Goal: Complete application form: Complete application form

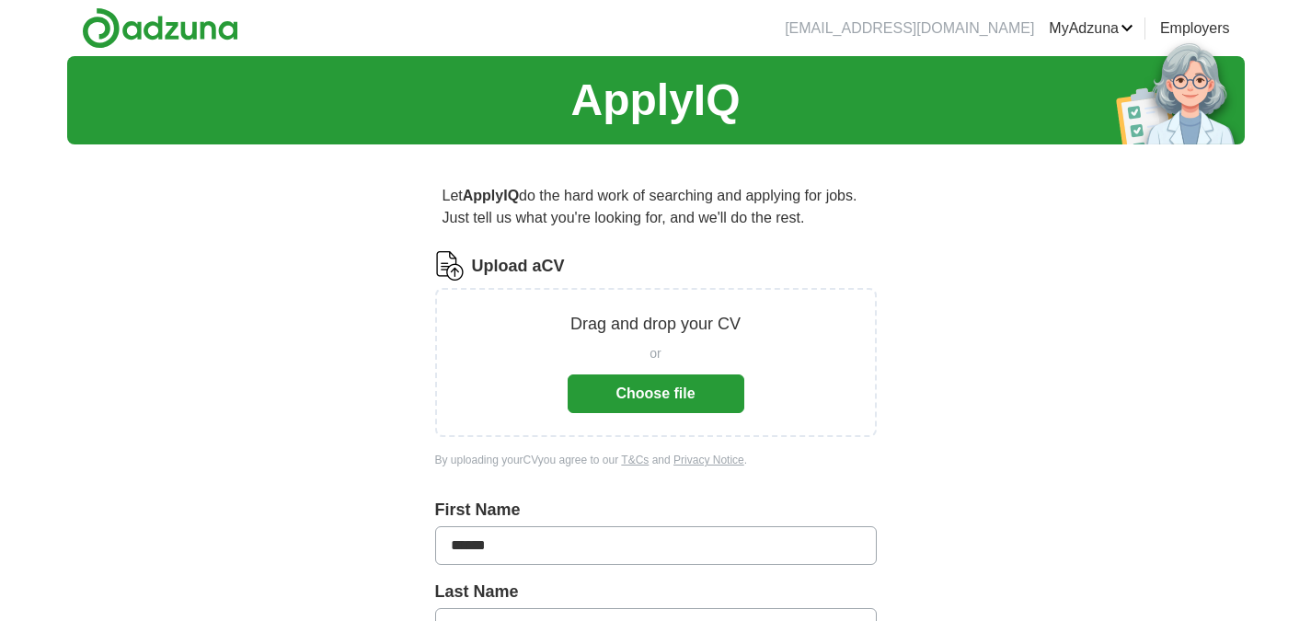
click at [680, 398] on button "Choose file" at bounding box center [656, 394] width 177 height 39
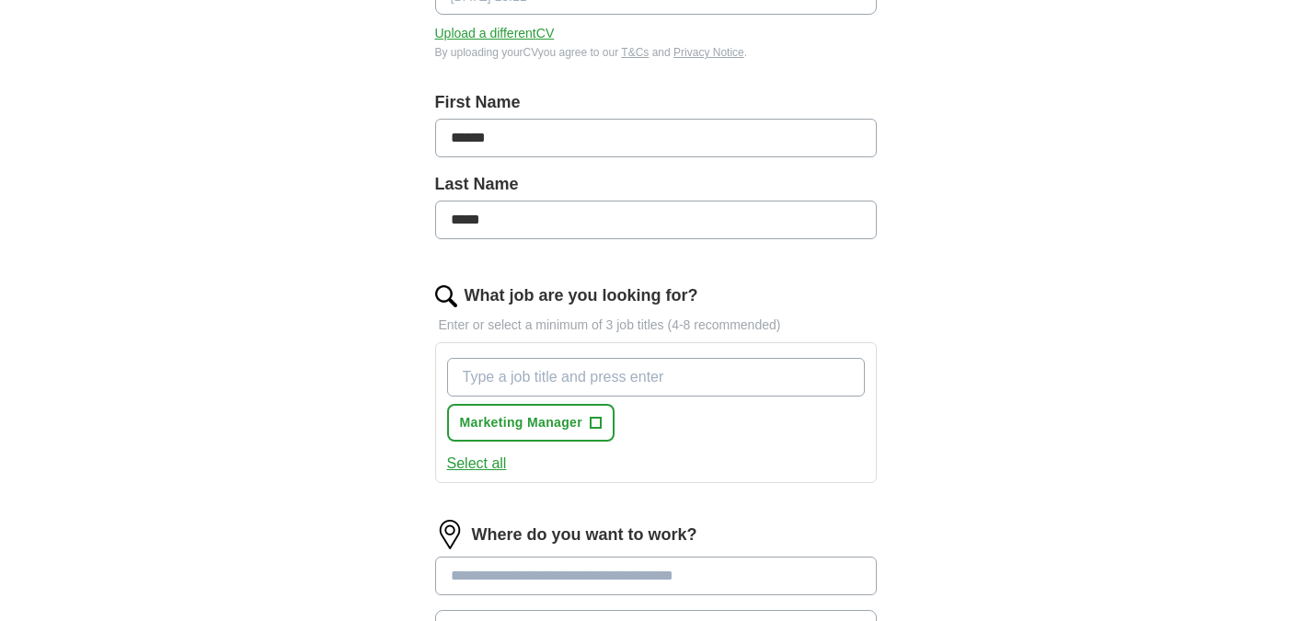
scroll to position [368, 0]
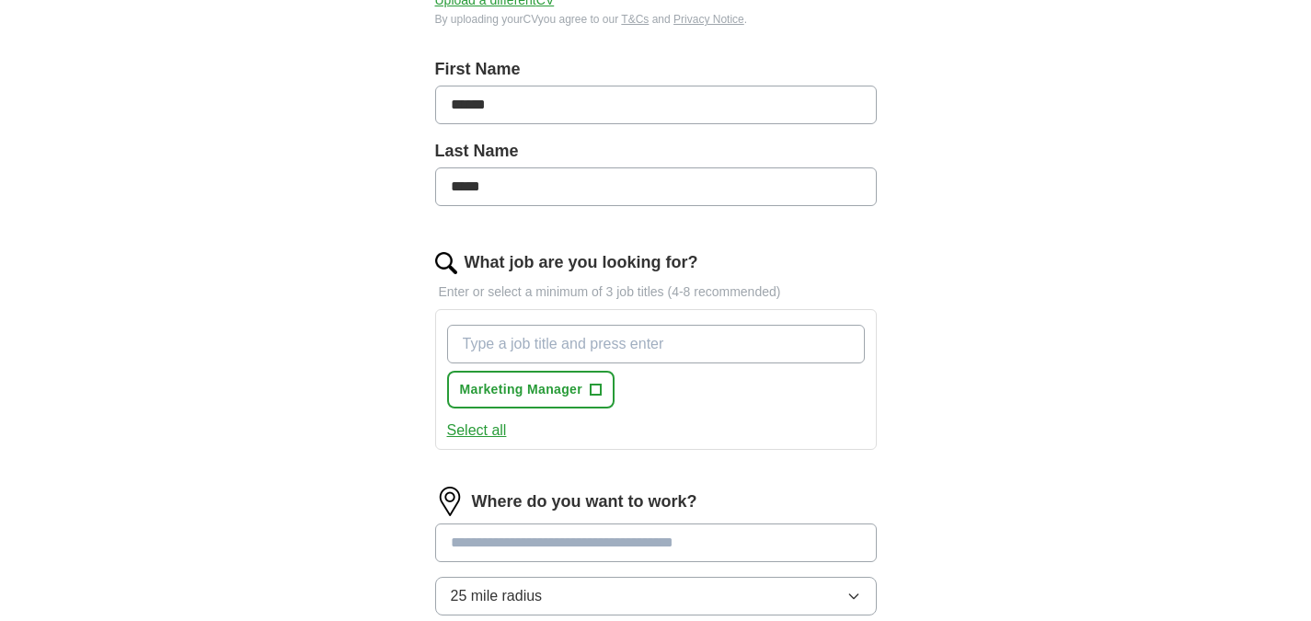
click at [513, 349] on input "What job are you looking for?" at bounding box center [656, 344] width 418 height 39
click at [590, 390] on span "+" at bounding box center [596, 390] width 12 height 12
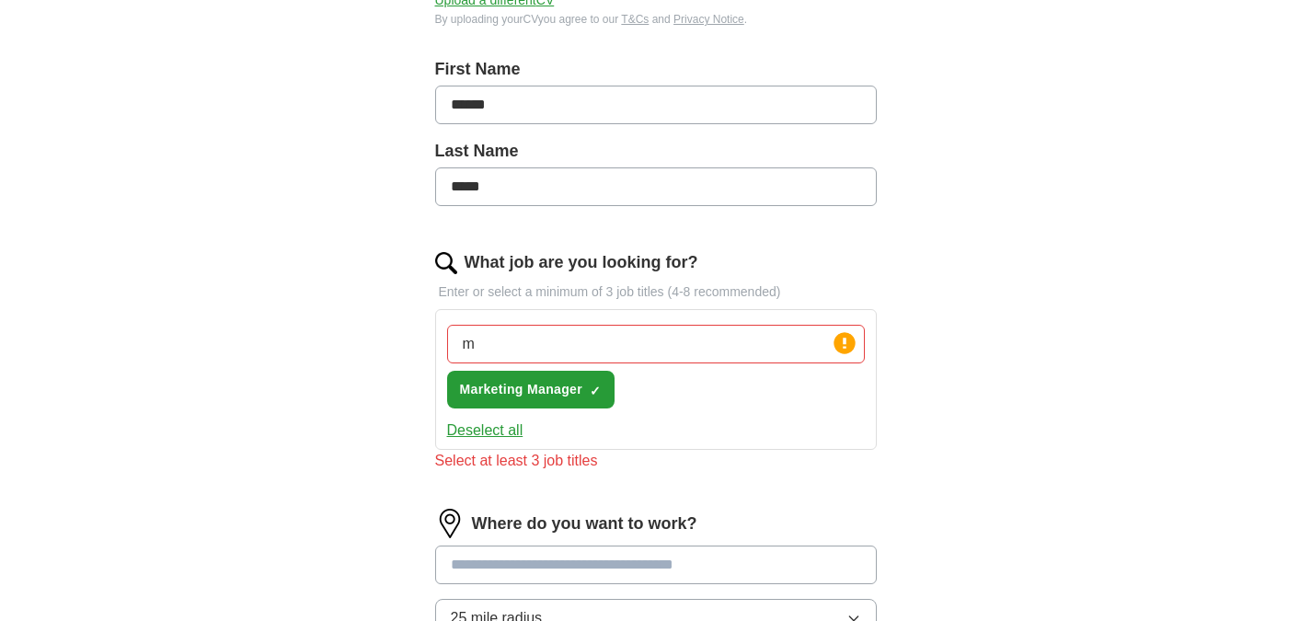
click at [538, 348] on input "m" at bounding box center [656, 344] width 418 height 39
type input "marketing"
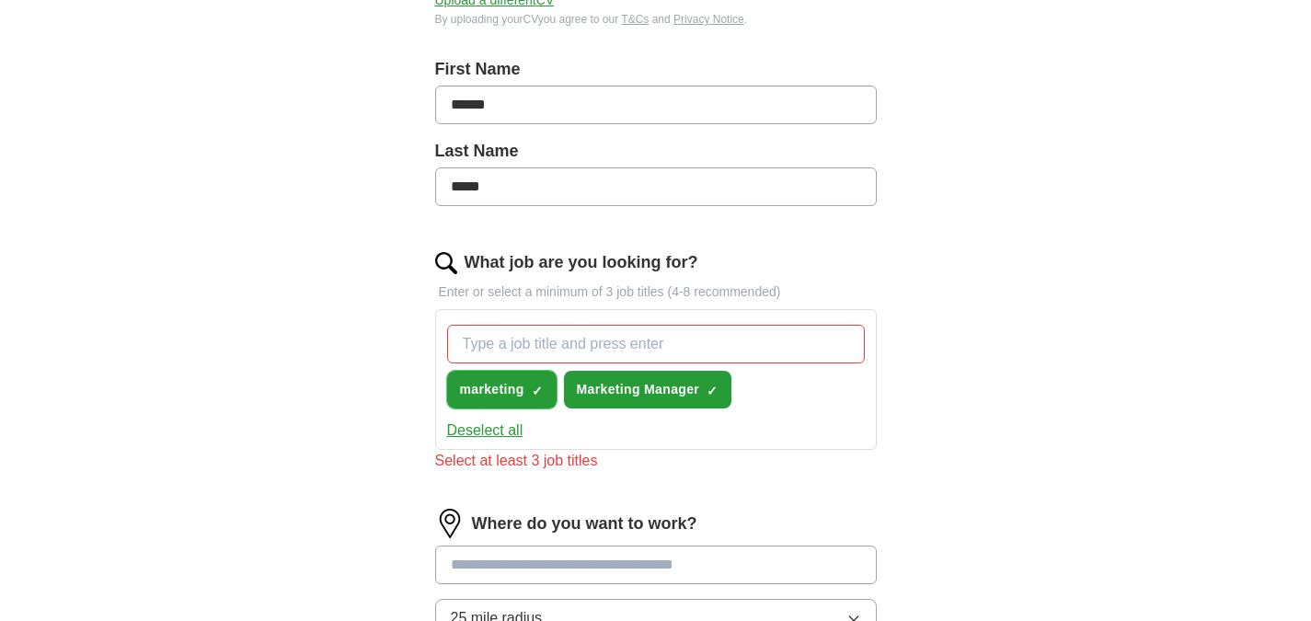
drag, startPoint x: 525, startPoint y: 379, endPoint x: 533, endPoint y: 386, distance: 10.5
click at [528, 382] on button "marketing ✓ ×" at bounding box center [502, 390] width 110 height 38
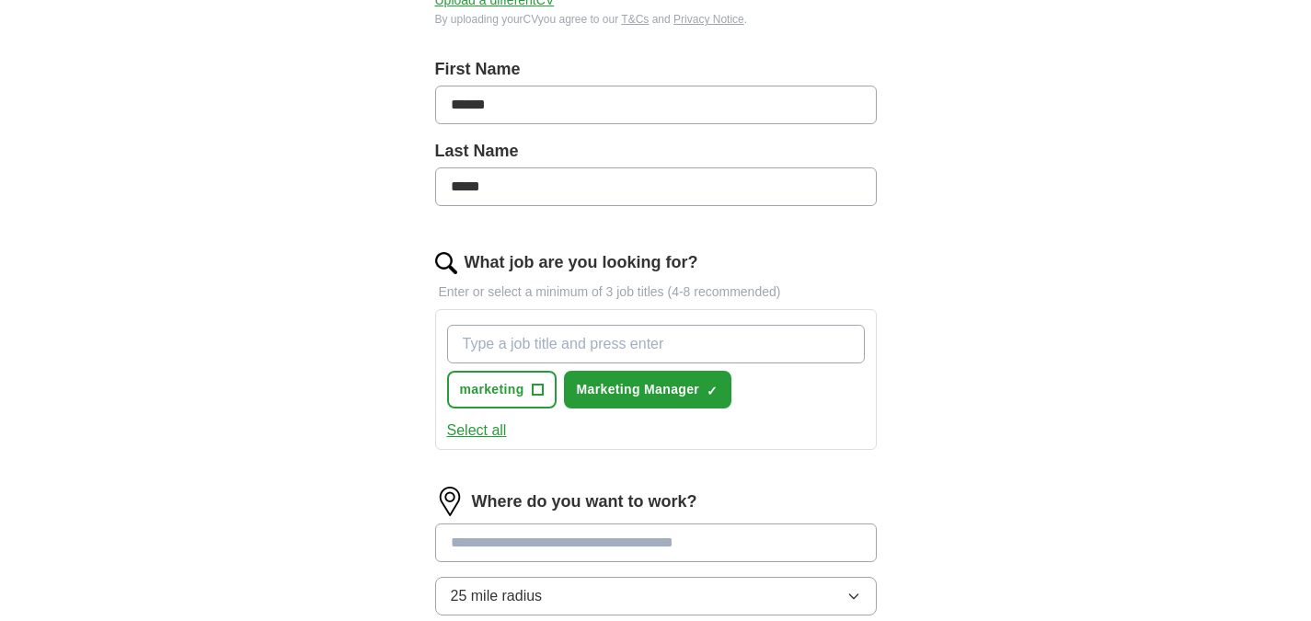
click at [519, 339] on input "What job are you looking for?" at bounding box center [656, 344] width 418 height 39
type input "Senior marketing executive"
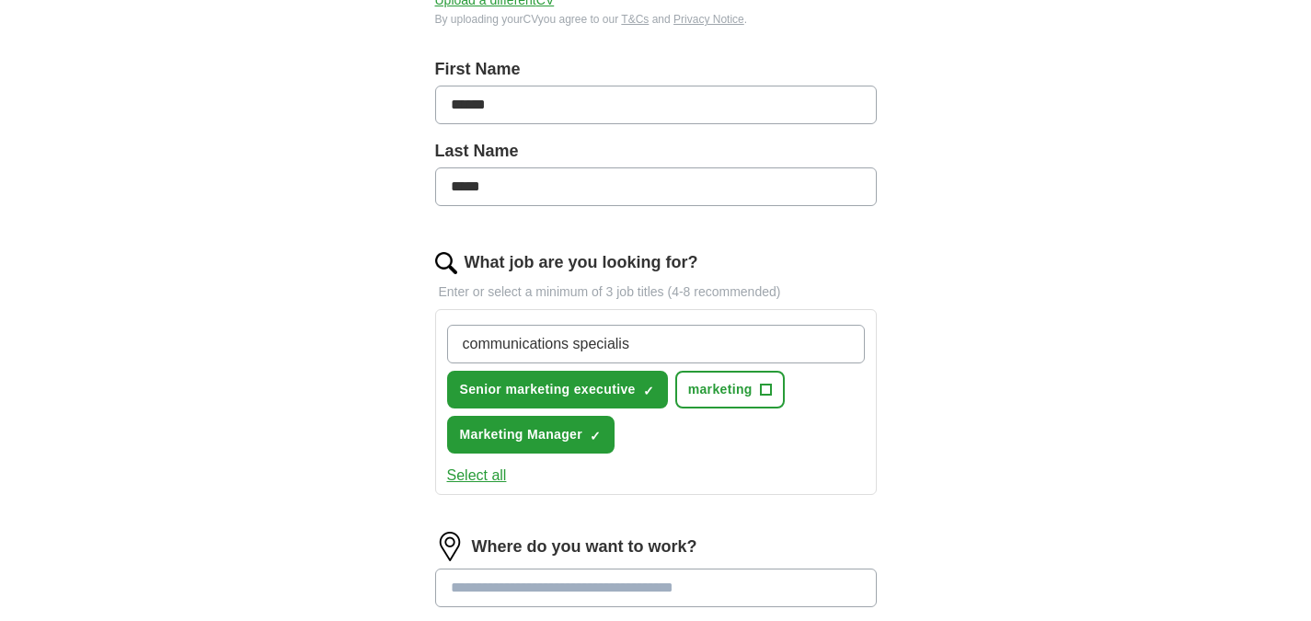
type input "communications specialist"
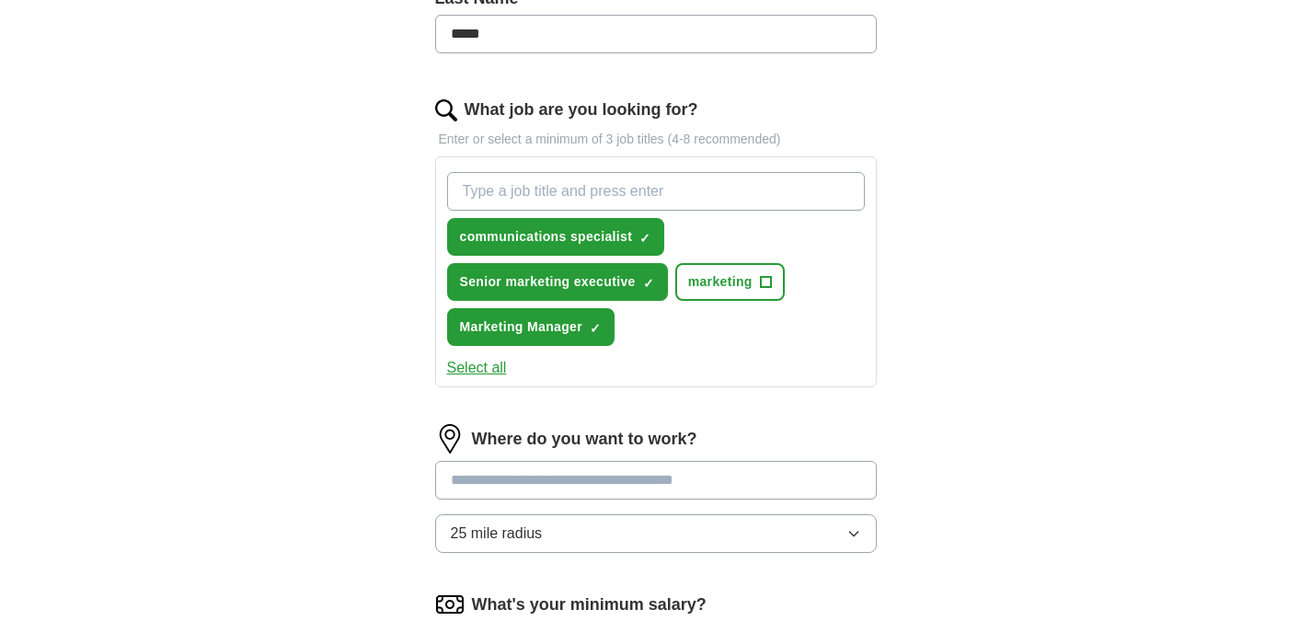
scroll to position [552, 0]
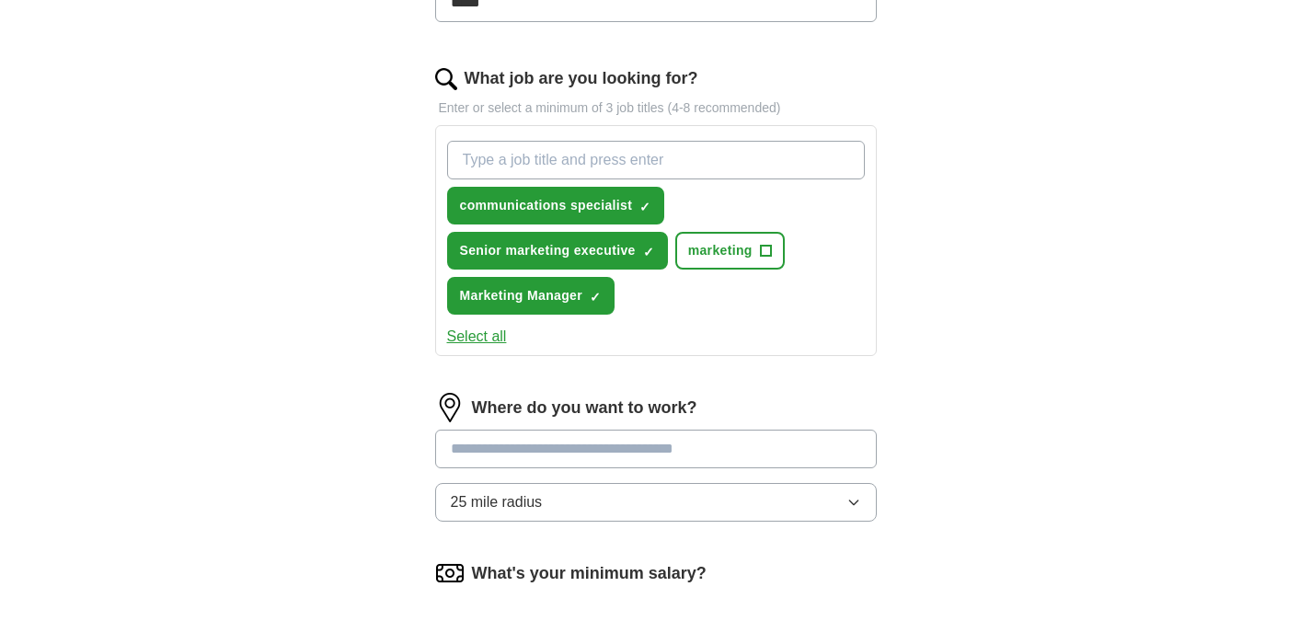
click at [650, 452] on input at bounding box center [656, 449] width 442 height 39
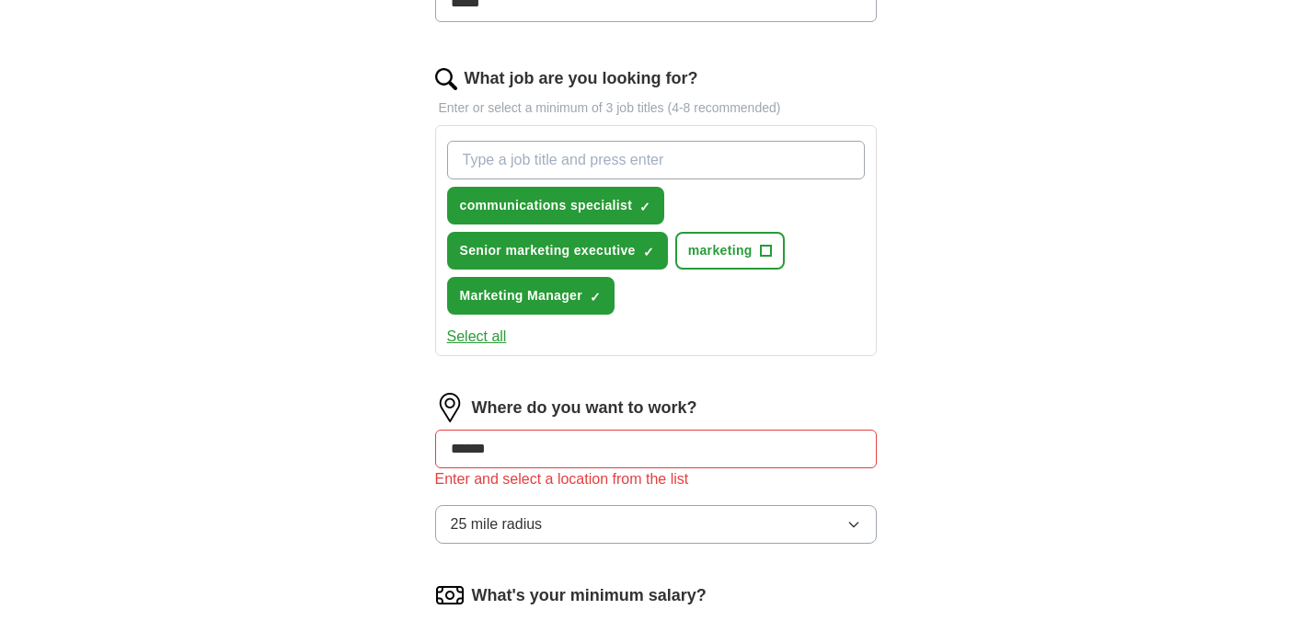
click at [754, 509] on button "25 mile radius" at bounding box center [656, 524] width 442 height 39
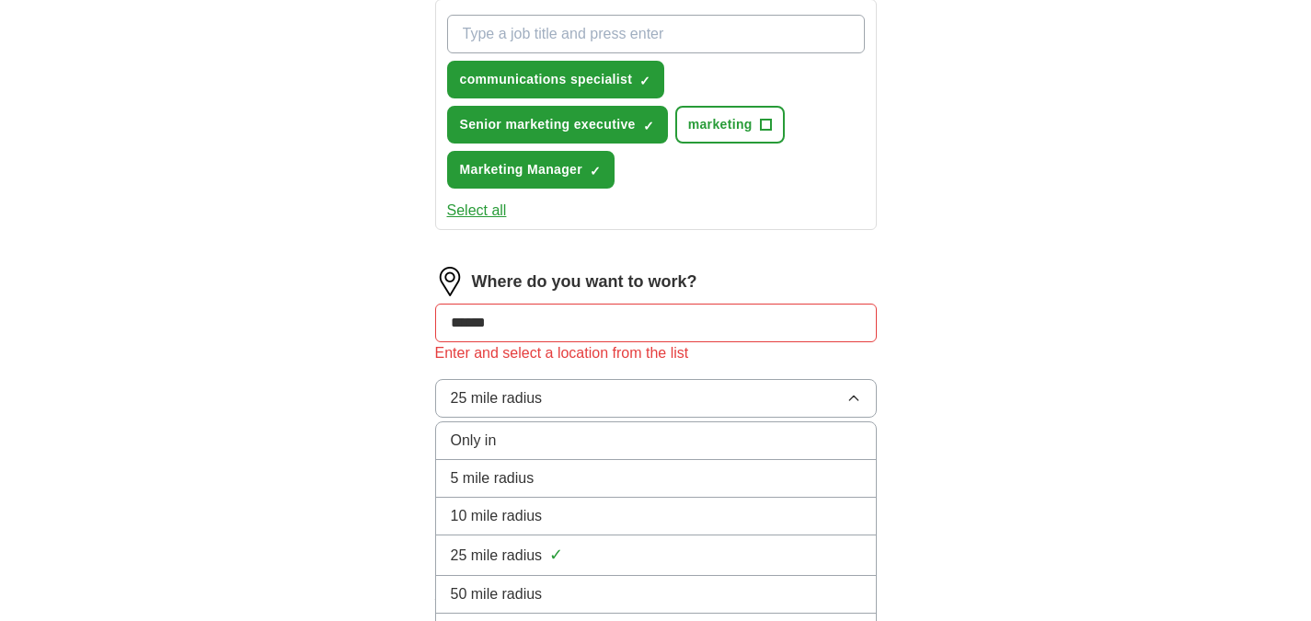
scroll to position [920, 0]
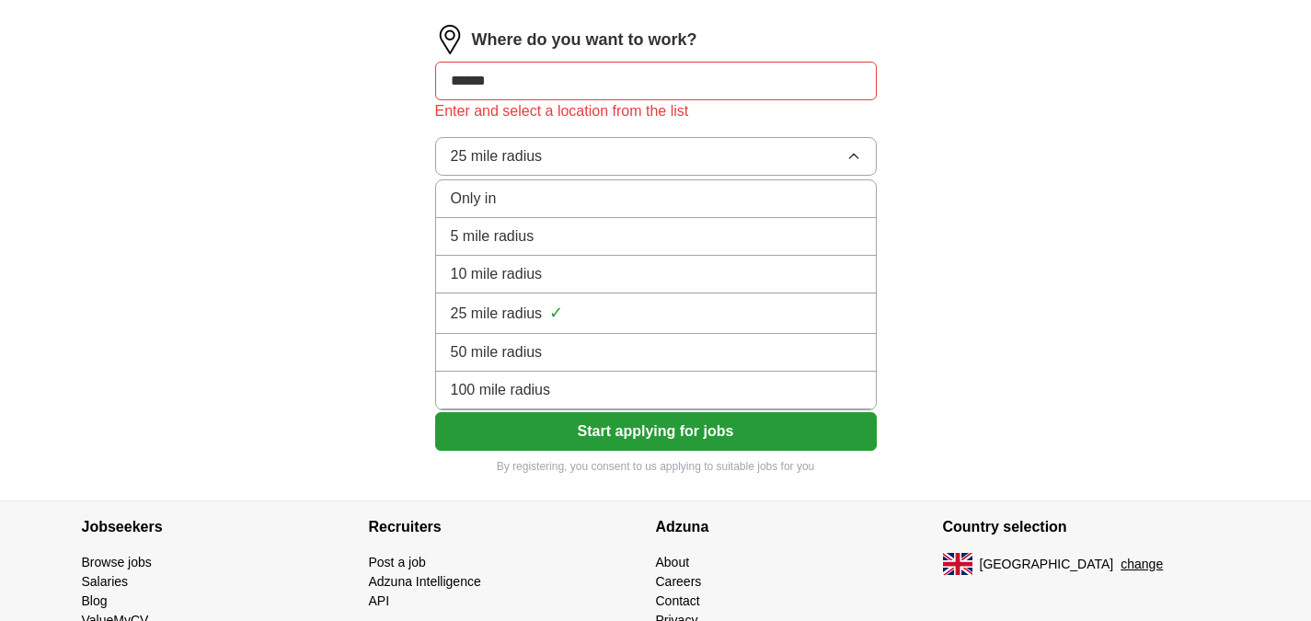
click at [711, 387] on div "100 mile radius" at bounding box center [656, 390] width 410 height 22
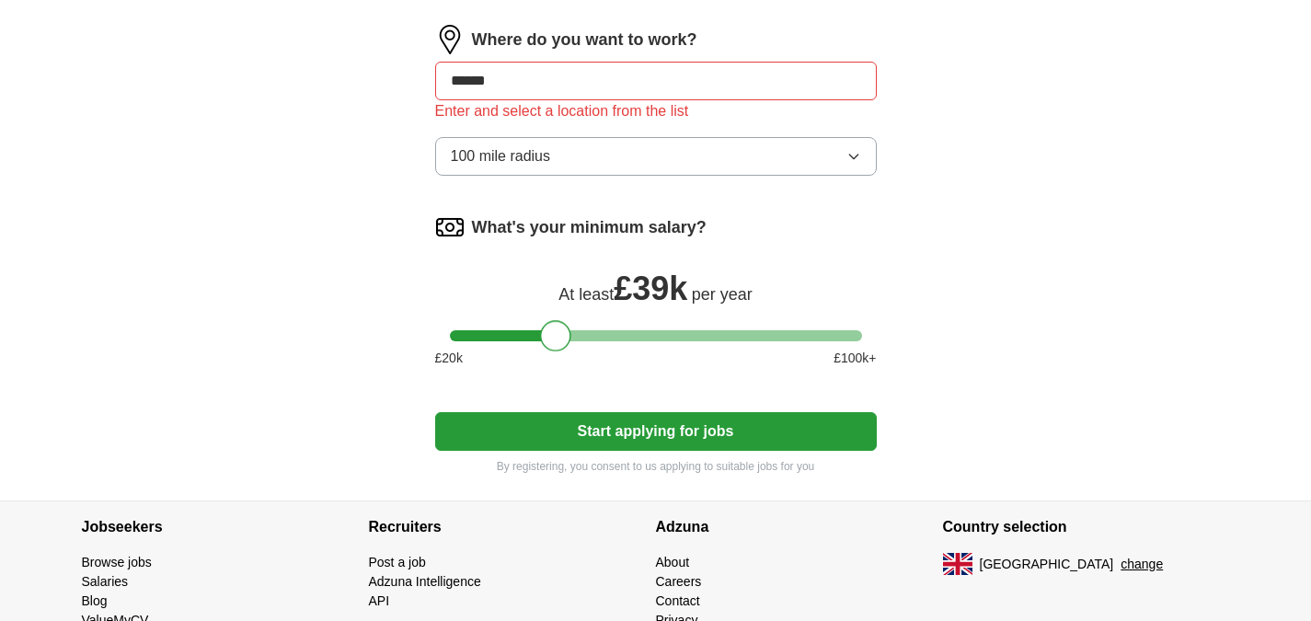
drag, startPoint x: 466, startPoint y: 344, endPoint x: 555, endPoint y: 340, distance: 89.4
click at [555, 340] on div at bounding box center [555, 335] width 31 height 31
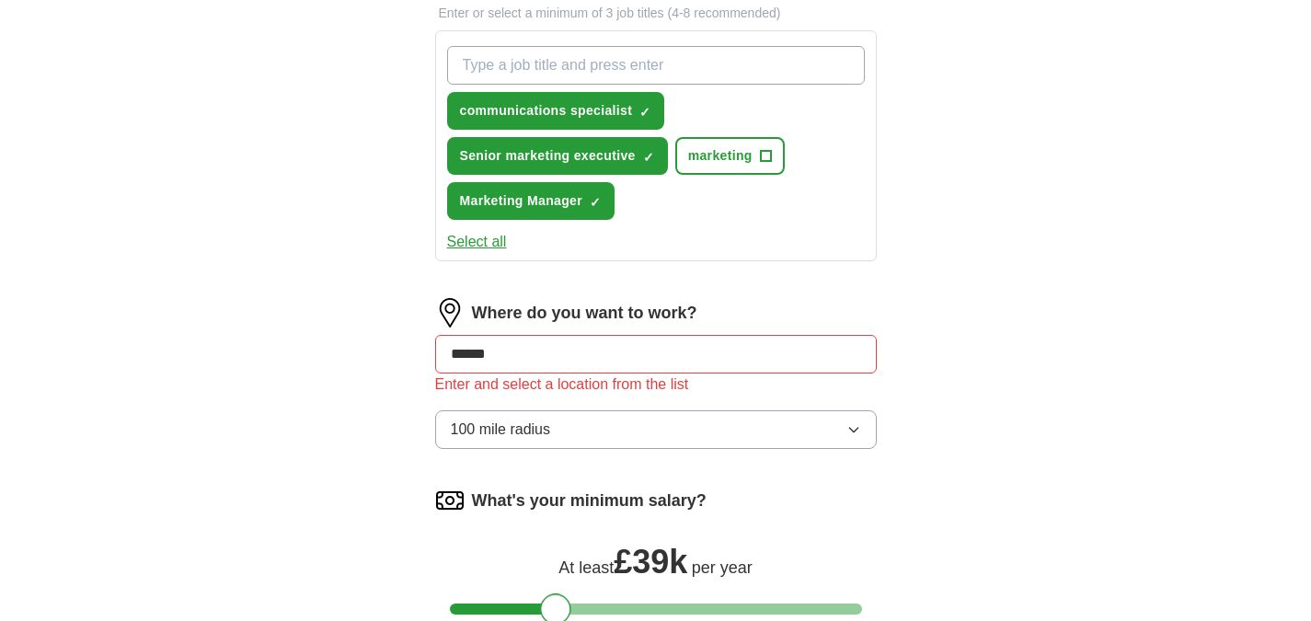
scroll to position [644, 0]
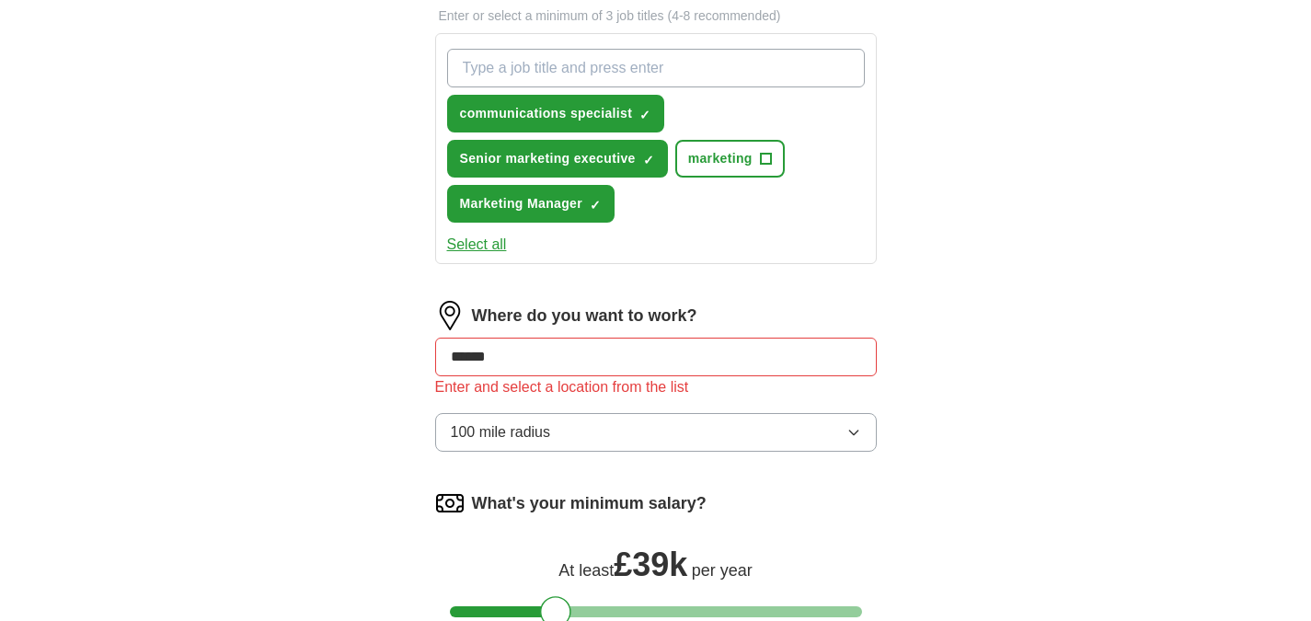
drag, startPoint x: 597, startPoint y: 362, endPoint x: 370, endPoint y: 363, distance: 227.3
click at [370, 363] on div "Let ApplyIQ do the hard work of searching and applying for jobs. Just tell us w…" at bounding box center [656, 146] width 589 height 1262
click at [689, 405] on li "UK" at bounding box center [656, 403] width 440 height 37
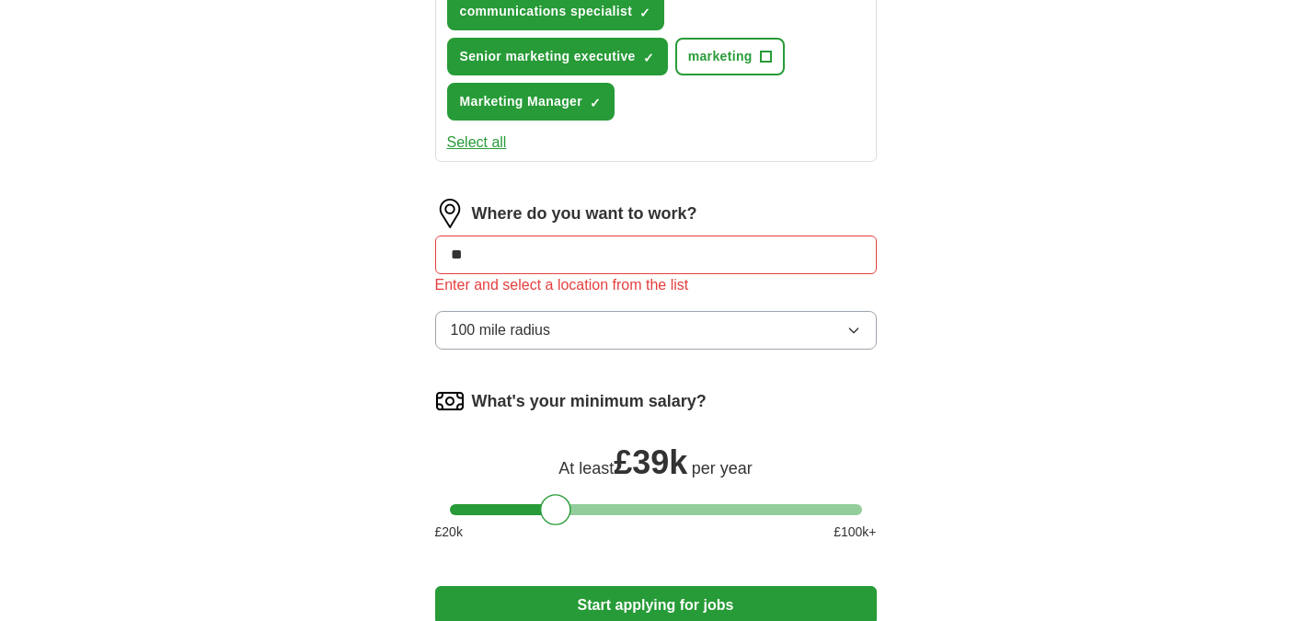
scroll to position [828, 0]
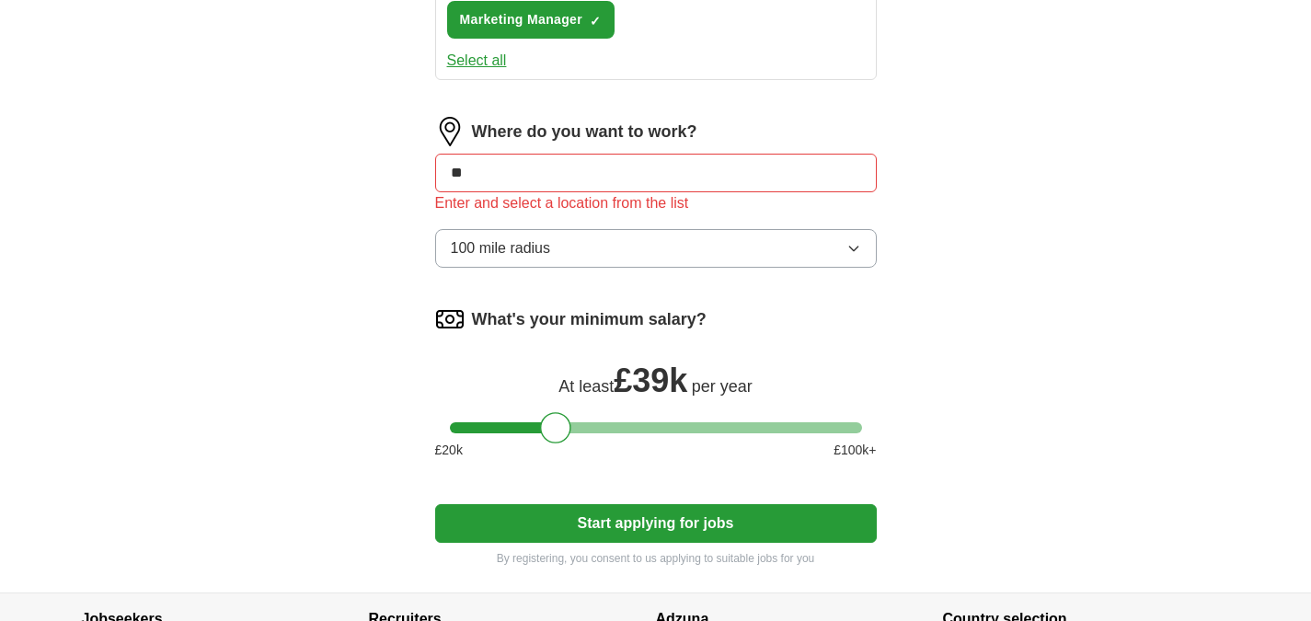
click at [717, 539] on button "Start applying for jobs" at bounding box center [656, 523] width 442 height 39
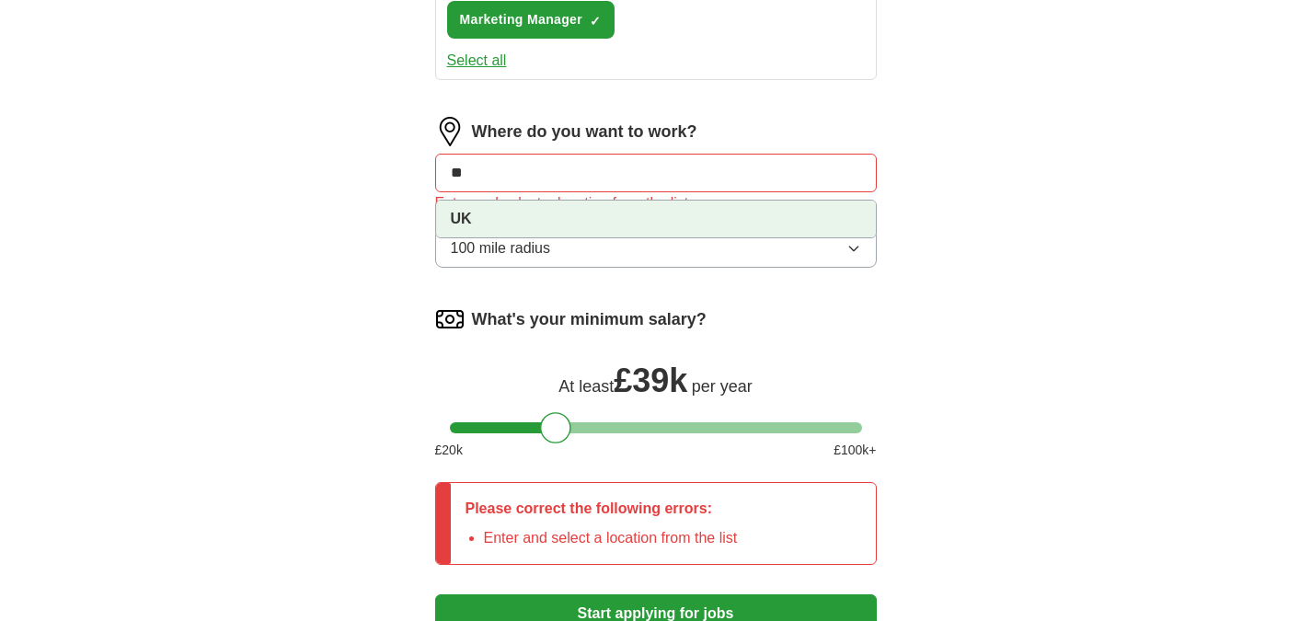
click at [633, 173] on input "**" at bounding box center [656, 173] width 442 height 39
click at [639, 217] on li "UK" at bounding box center [656, 219] width 440 height 37
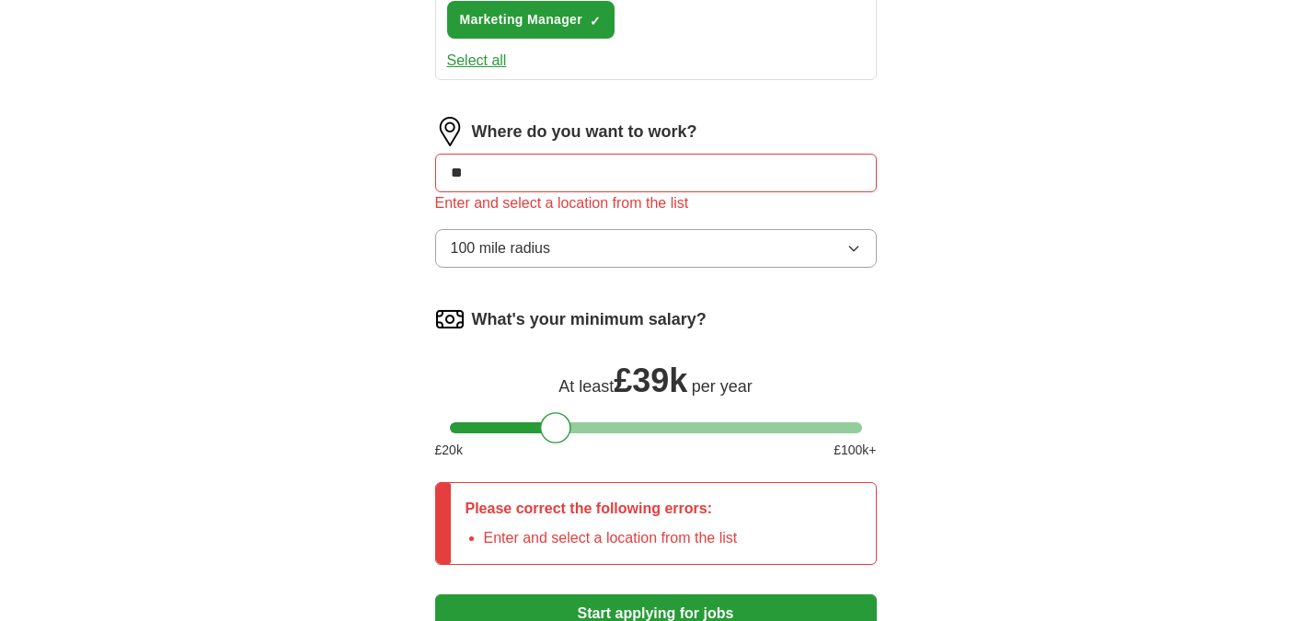
click at [570, 185] on input "**" at bounding box center [656, 173] width 442 height 39
type input "*"
type input "****"
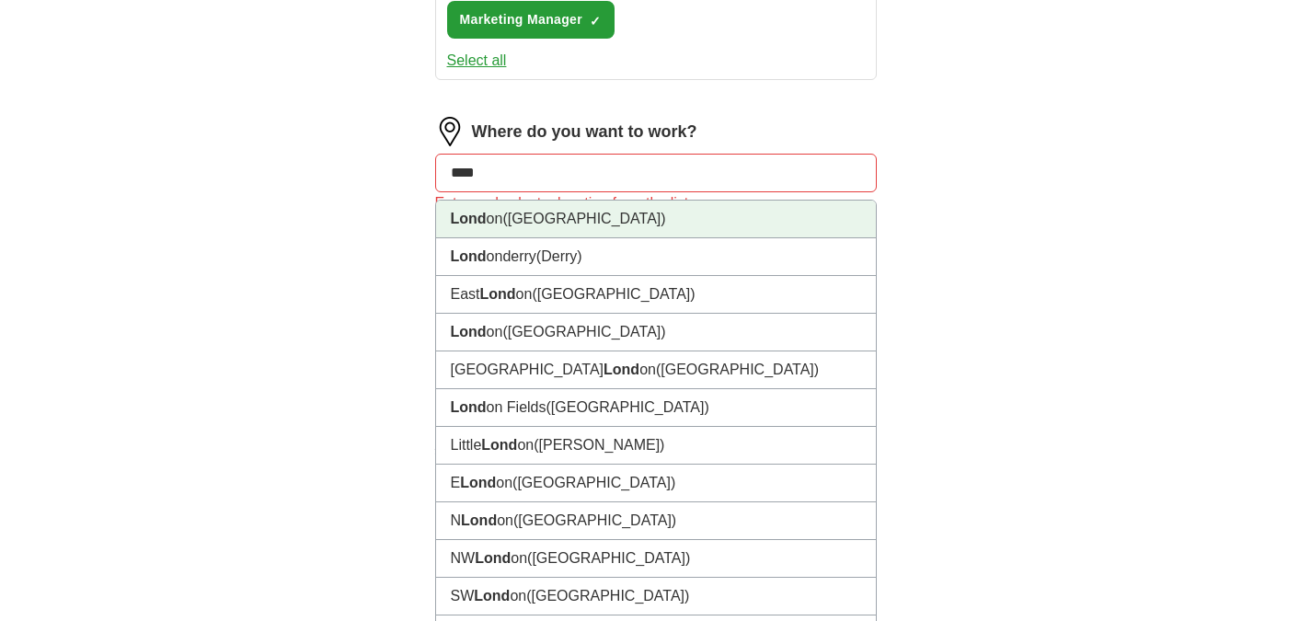
click at [570, 216] on li "Lond on ([GEOGRAPHIC_DATA])" at bounding box center [656, 220] width 440 height 38
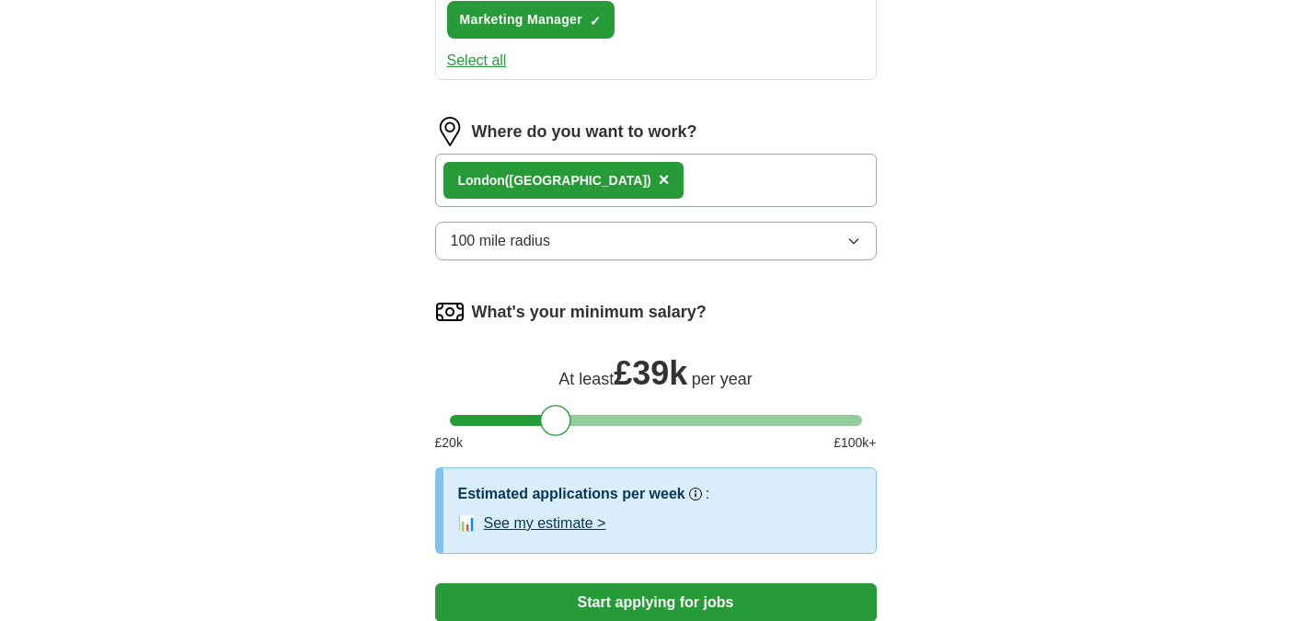
click at [690, 188] on div "Lond on ([GEOGRAPHIC_DATA]) ×" at bounding box center [656, 180] width 442 height 53
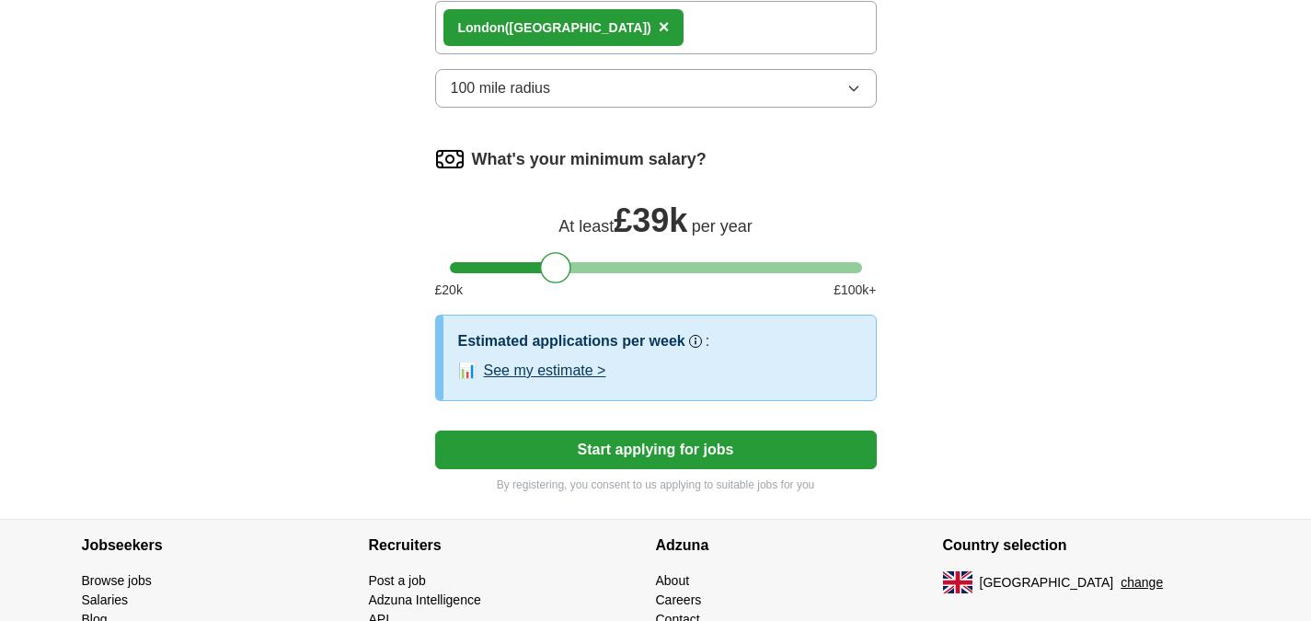
scroll to position [1084, 0]
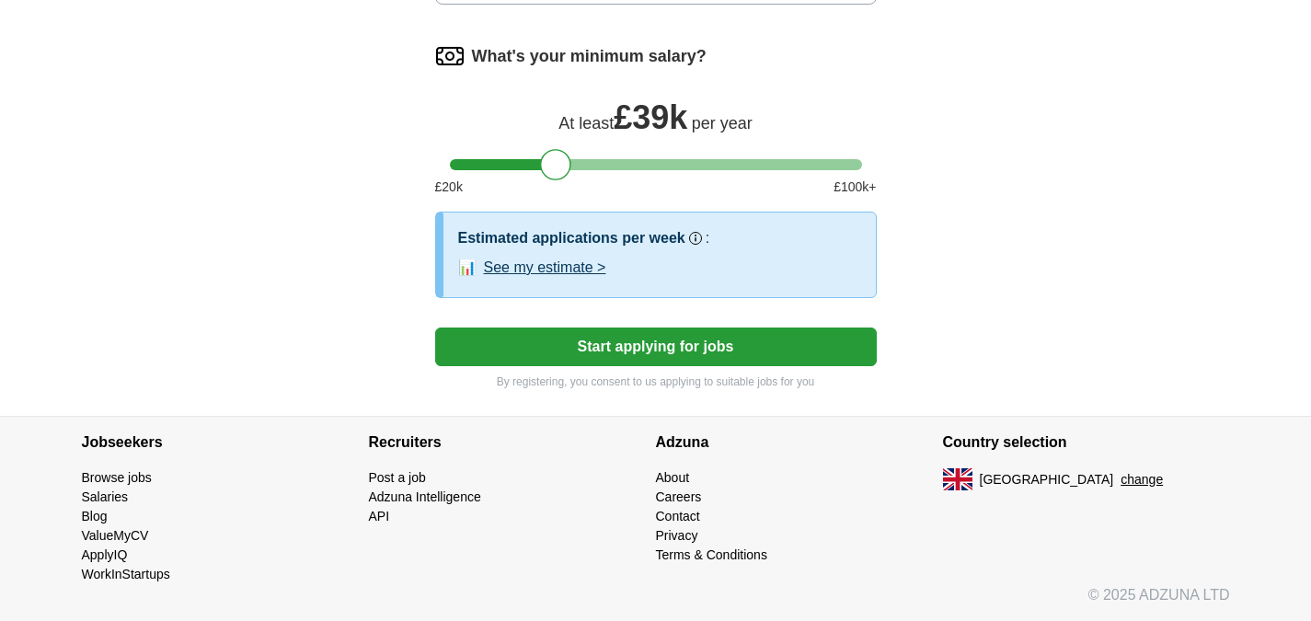
click at [604, 265] on button "See my estimate >" at bounding box center [545, 268] width 122 height 22
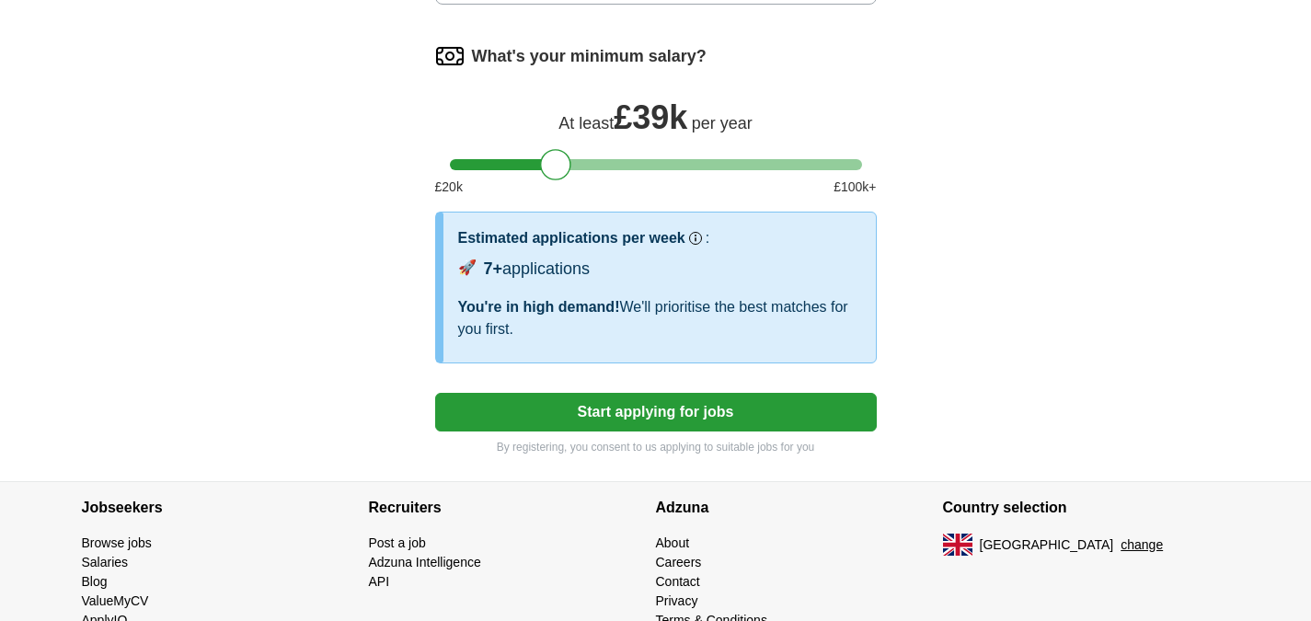
click at [776, 405] on button "Start applying for jobs" at bounding box center [656, 412] width 442 height 39
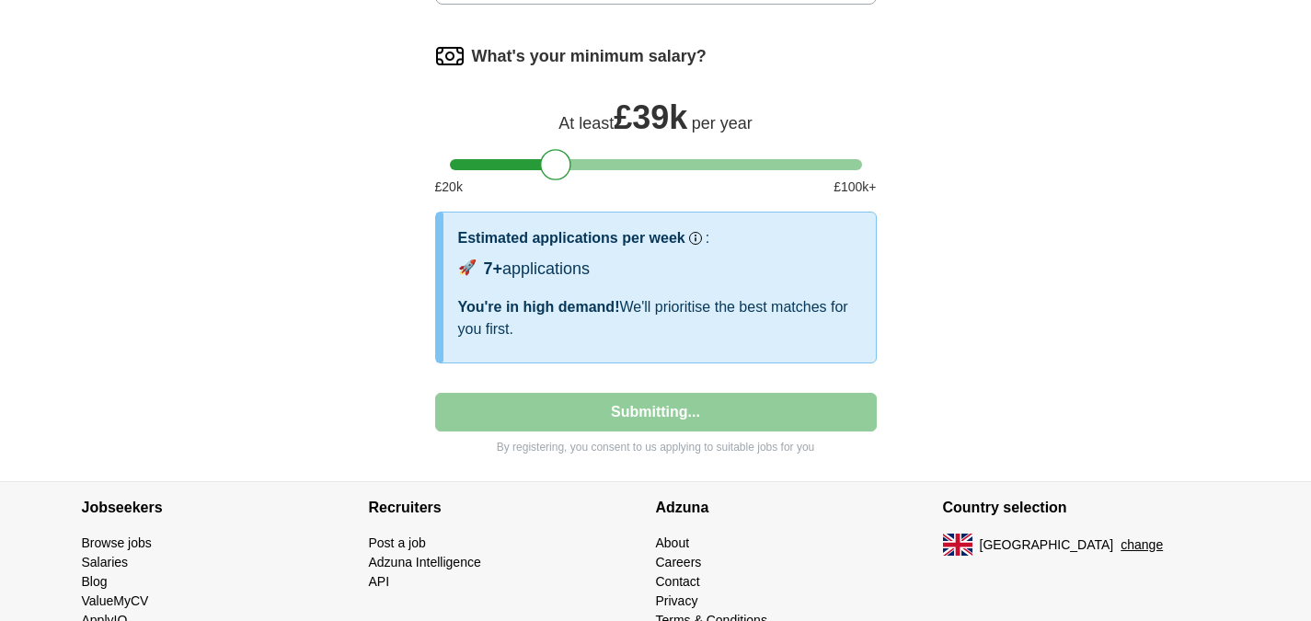
select select "**"
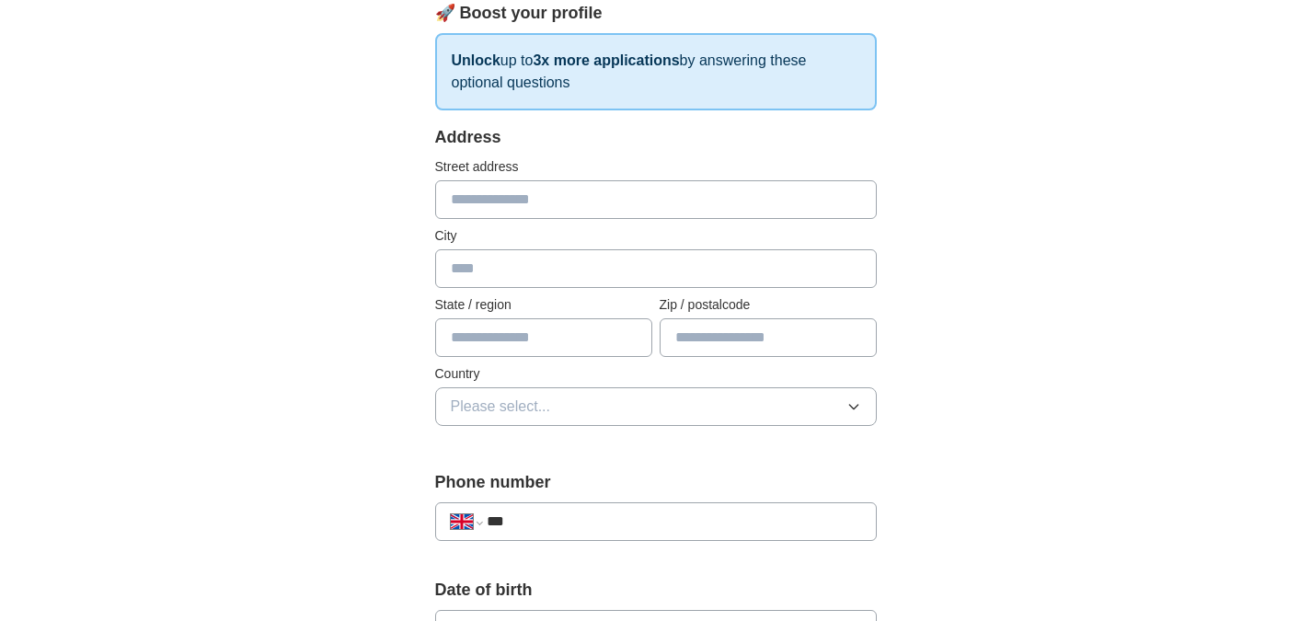
scroll to position [276, 0]
click at [652, 200] on input "text" at bounding box center [656, 198] width 442 height 39
type input "**********"
type input "*******"
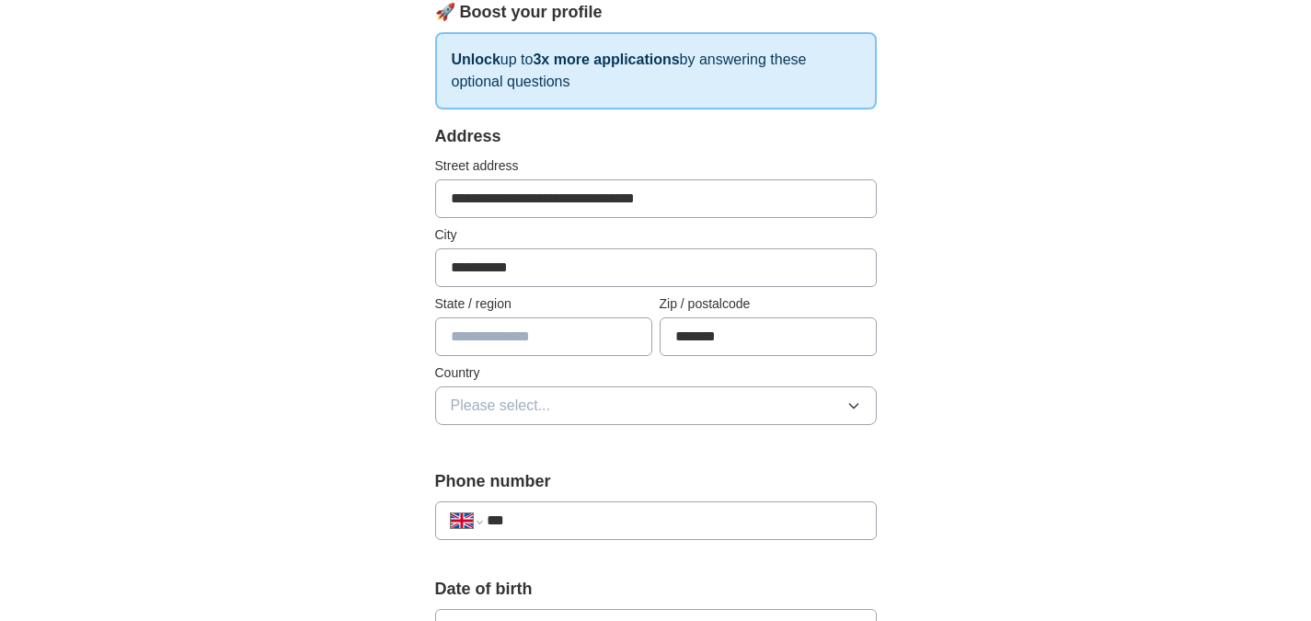
click at [563, 410] on button "Please select..." at bounding box center [656, 405] width 442 height 39
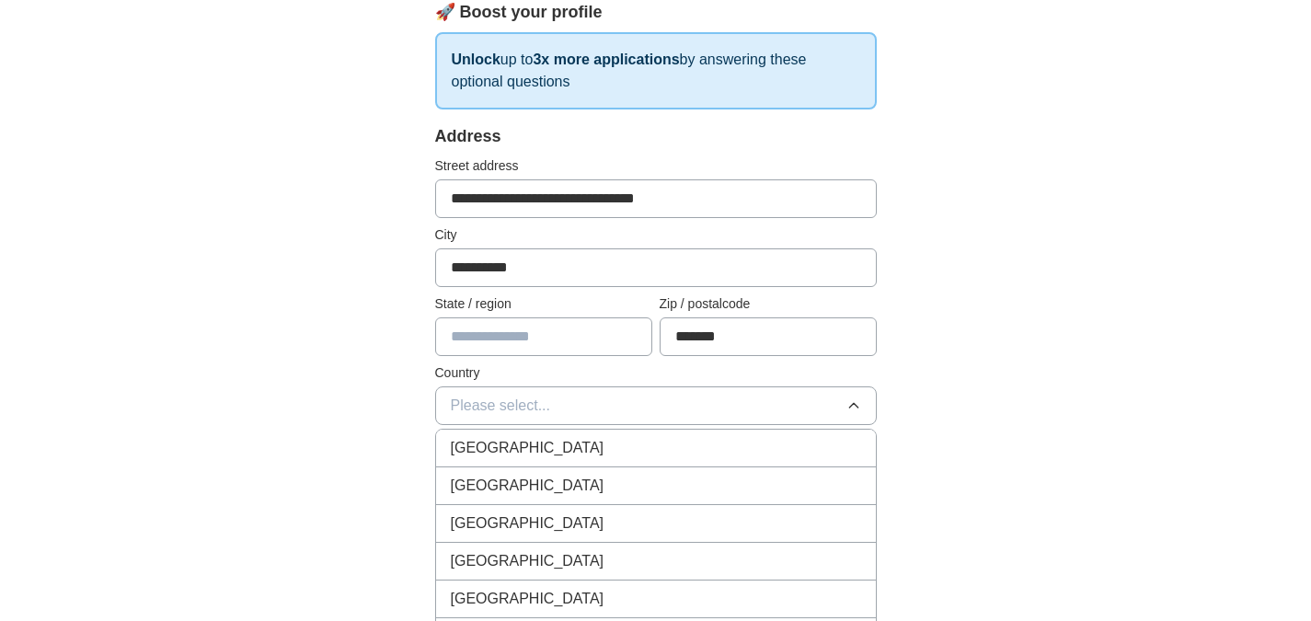
drag, startPoint x: 559, startPoint y: 454, endPoint x: 565, endPoint y: 445, distance: 10.5
click at [560, 450] on div "[GEOGRAPHIC_DATA]" at bounding box center [656, 448] width 410 height 22
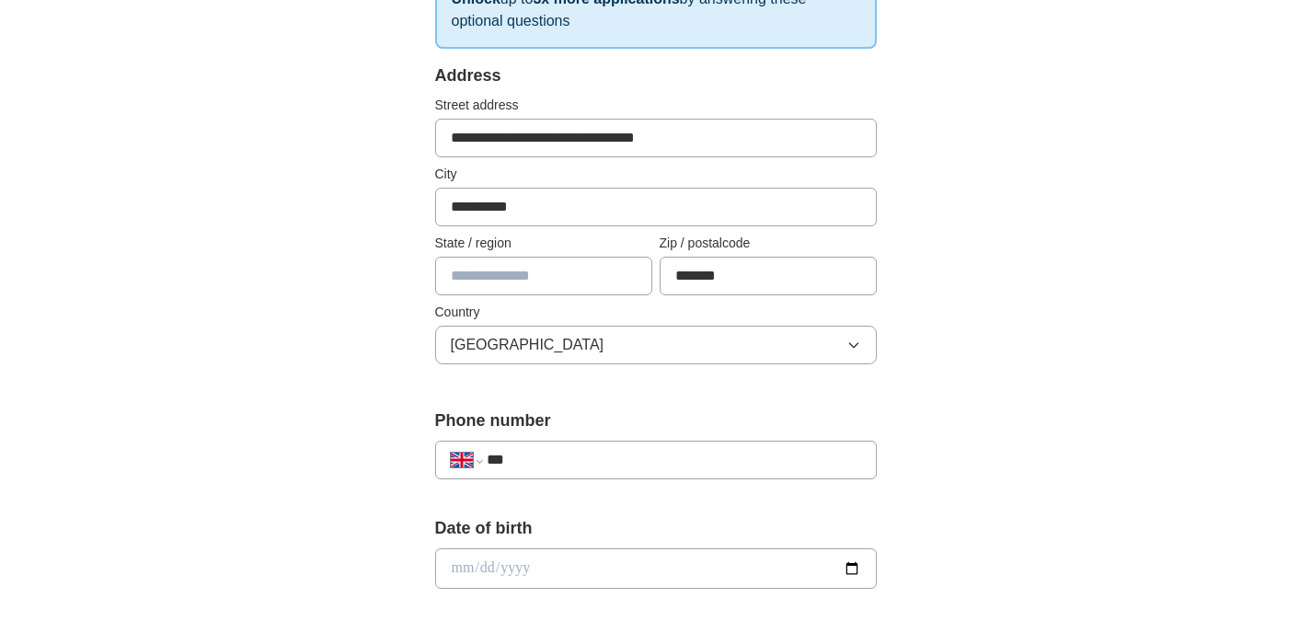
scroll to position [368, 0]
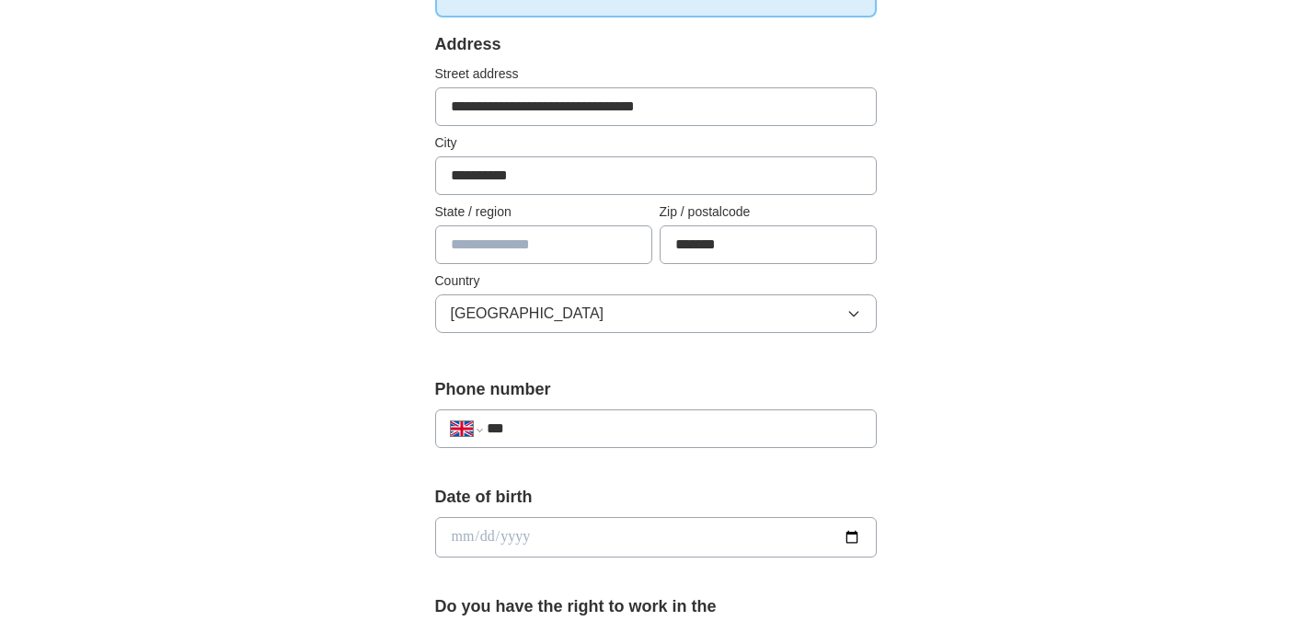
click at [610, 412] on div "**********" at bounding box center [656, 428] width 442 height 39
click at [617, 424] on input "***" at bounding box center [674, 429] width 374 height 22
type input "**********"
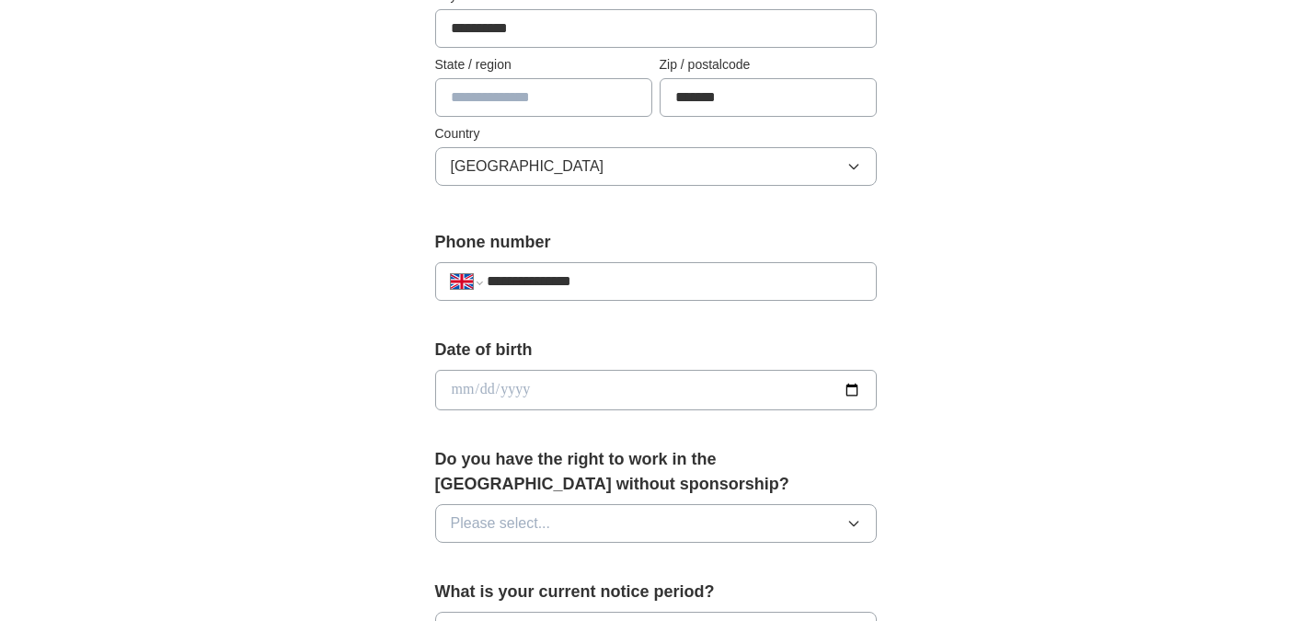
scroll to position [552, 0]
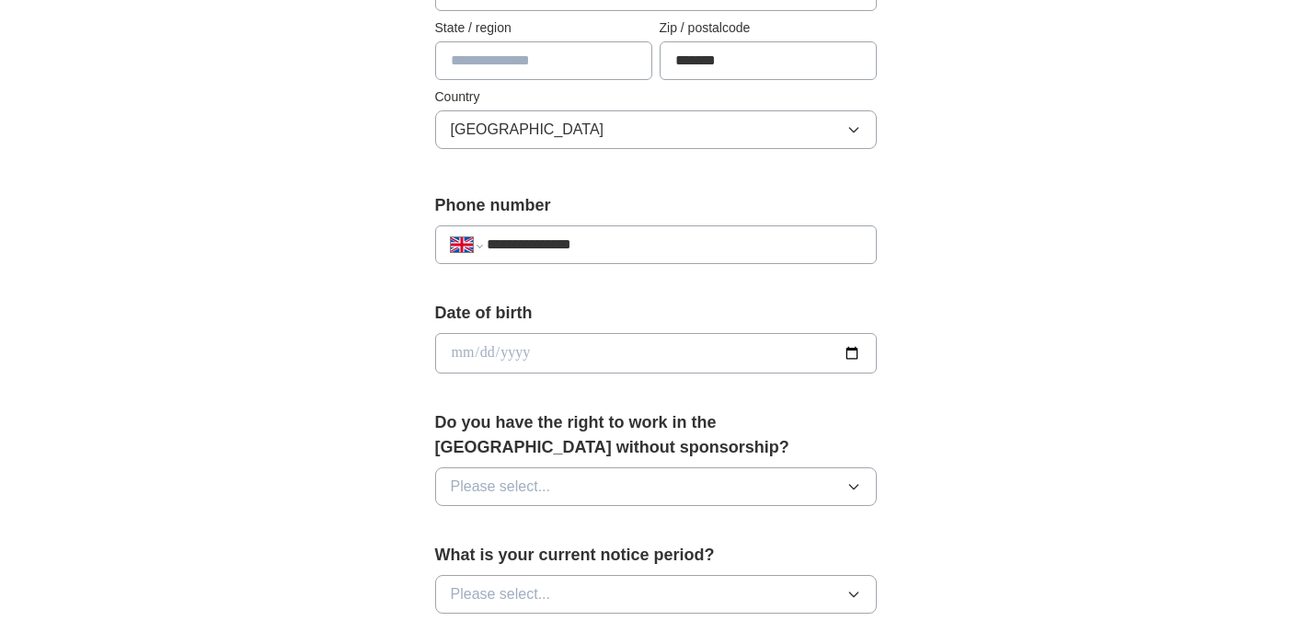
click at [542, 334] on input "date" at bounding box center [656, 353] width 442 height 40
type input "**********"
click at [572, 464] on div "Do you have the right to work in the [GEOGRAPHIC_DATA] without sponsorship? Ple…" at bounding box center [656, 465] width 442 height 110
click at [570, 489] on button "Please select..." at bounding box center [656, 486] width 442 height 39
drag, startPoint x: 534, startPoint y: 525, endPoint x: 564, endPoint y: 489, distance: 47.7
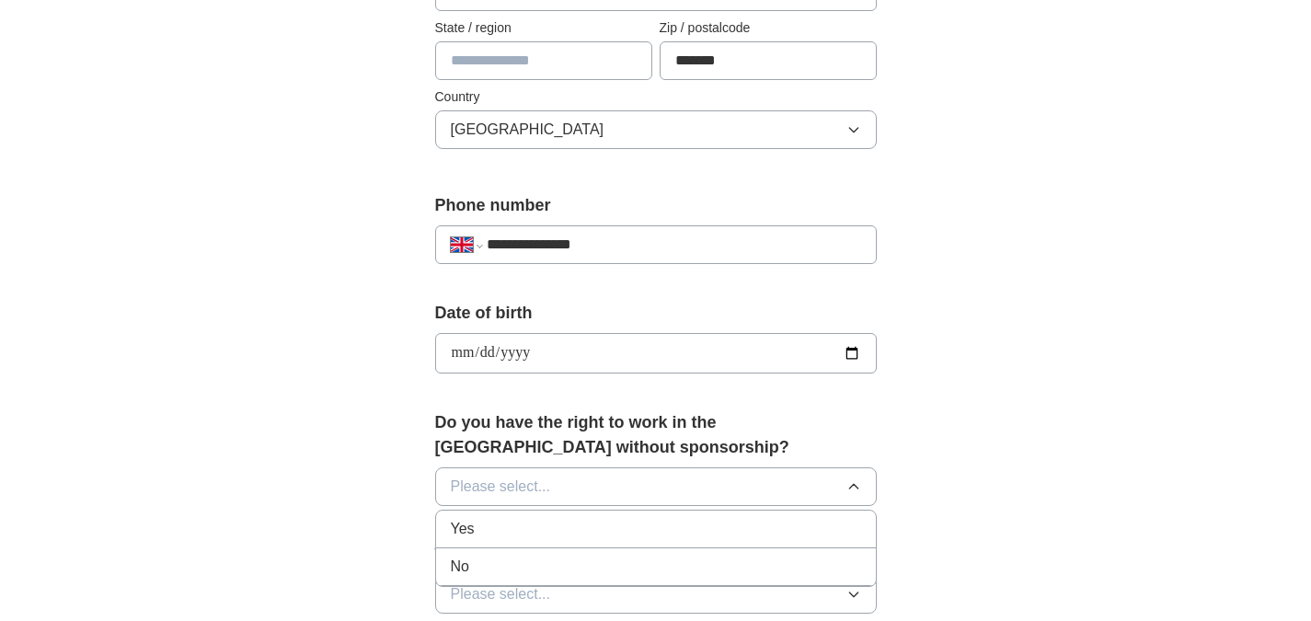
click at [536, 525] on div "Yes" at bounding box center [656, 529] width 410 height 22
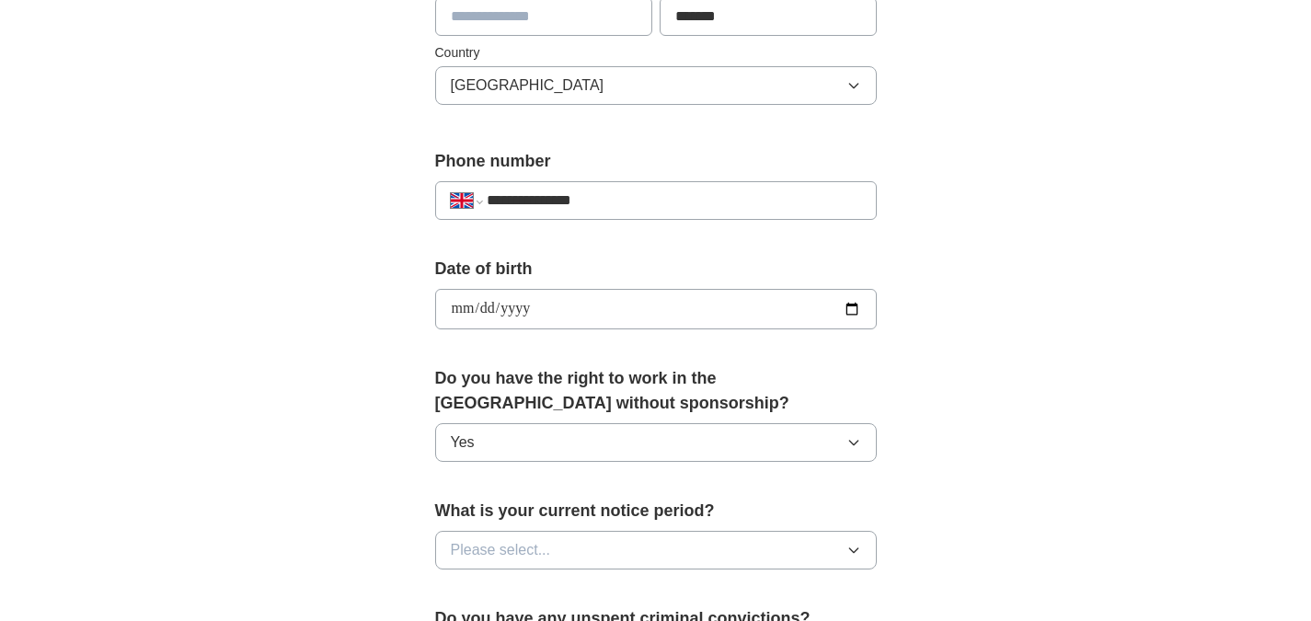
scroll to position [736, 0]
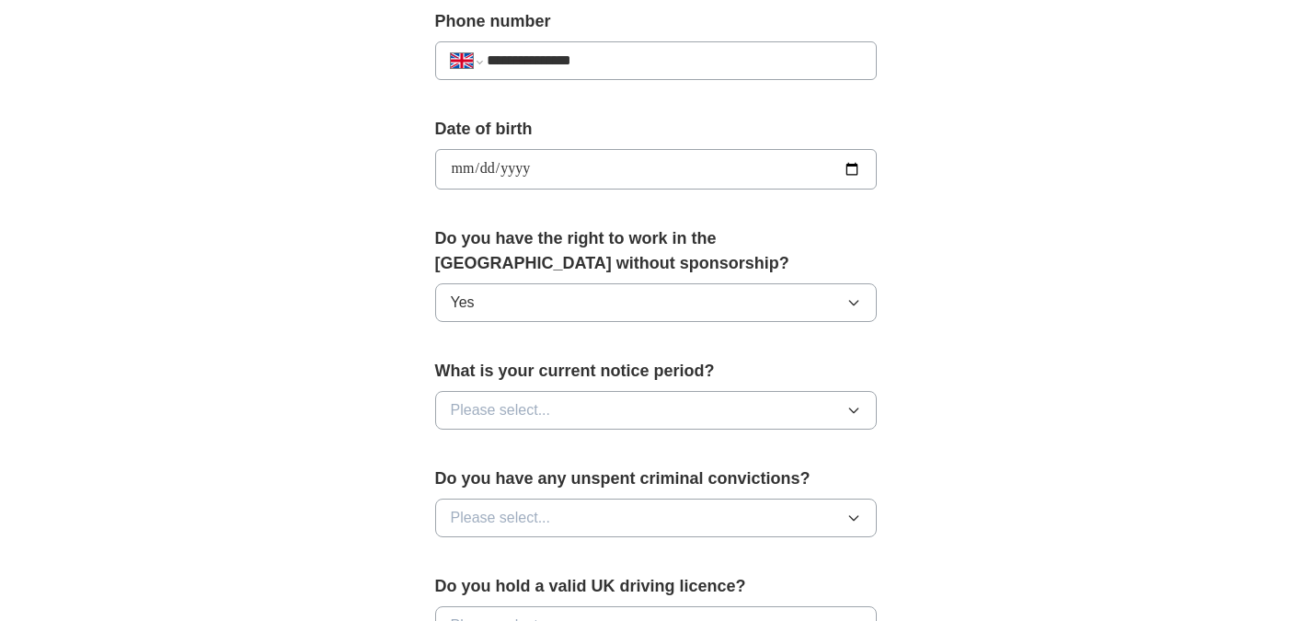
click at [613, 396] on button "Please select..." at bounding box center [656, 410] width 442 height 39
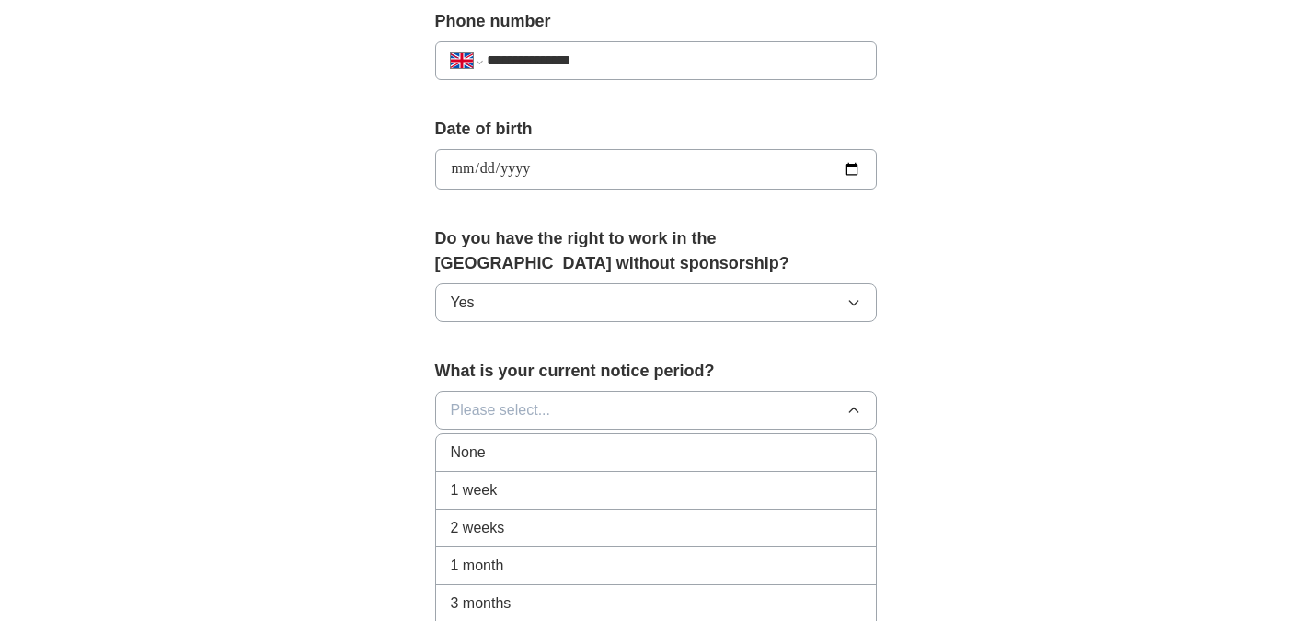
scroll to position [828, 0]
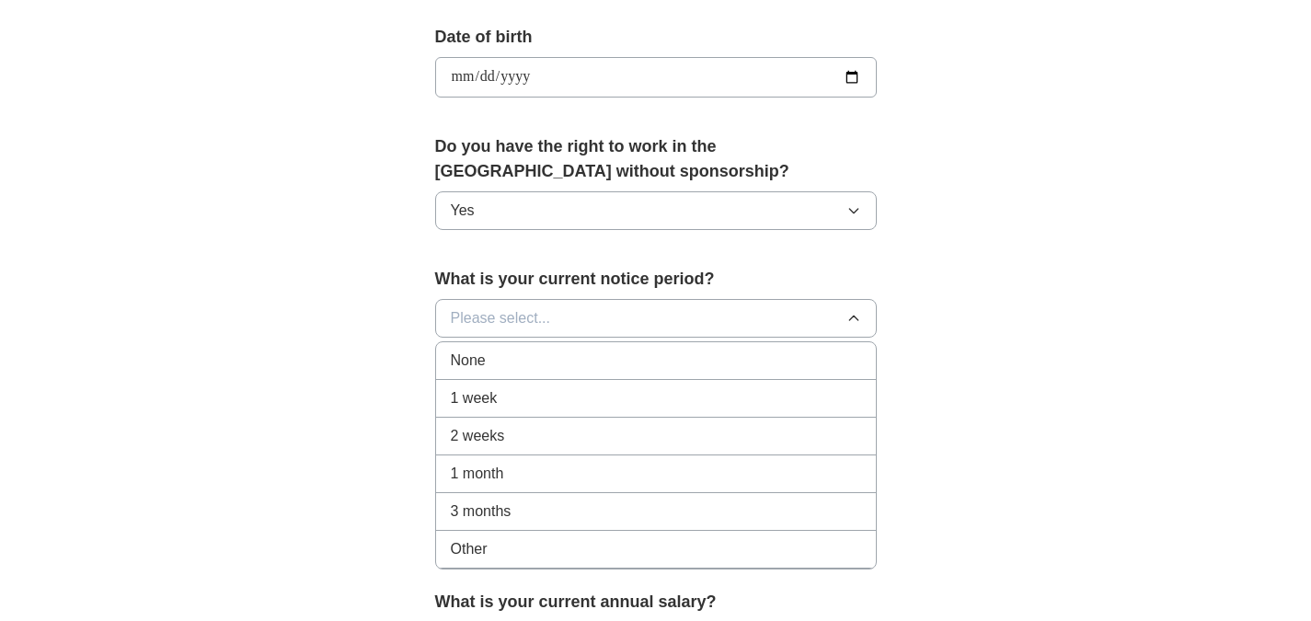
click at [553, 467] on div "1 month" at bounding box center [656, 474] width 410 height 22
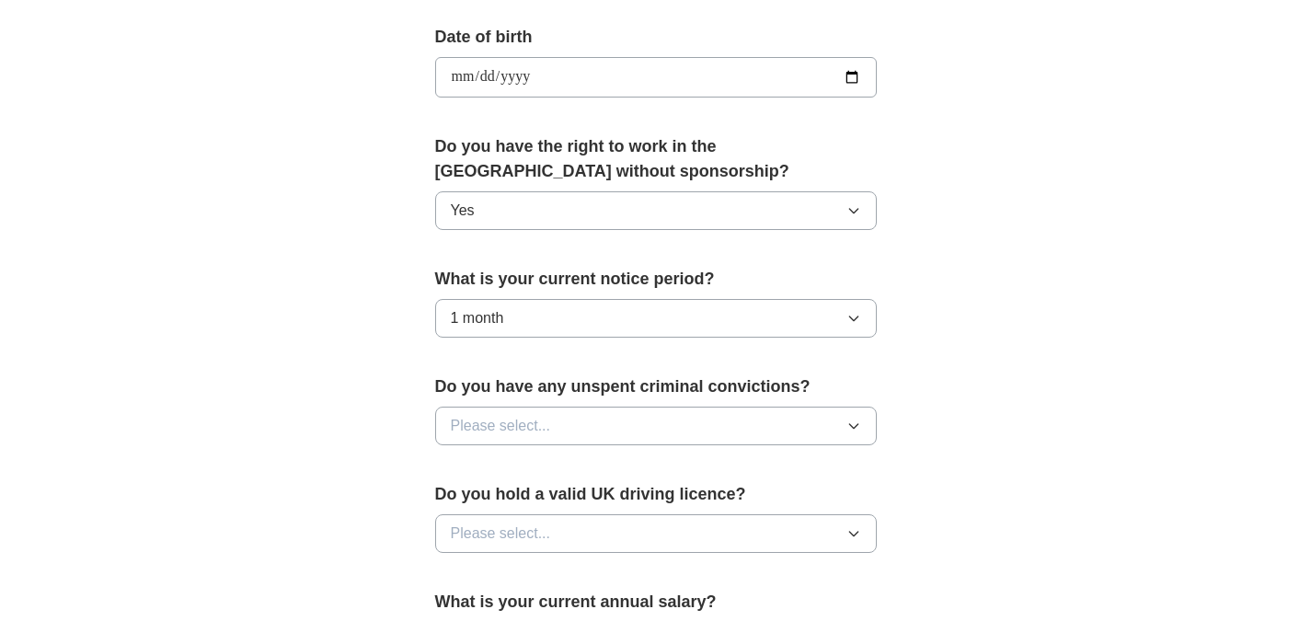
click at [565, 432] on button "Please select..." at bounding box center [656, 426] width 442 height 39
click at [518, 490] on li "No" at bounding box center [656, 507] width 440 height 38
click at [569, 530] on button "Please select..." at bounding box center [656, 533] width 442 height 39
click at [507, 602] on li "No" at bounding box center [656, 614] width 440 height 38
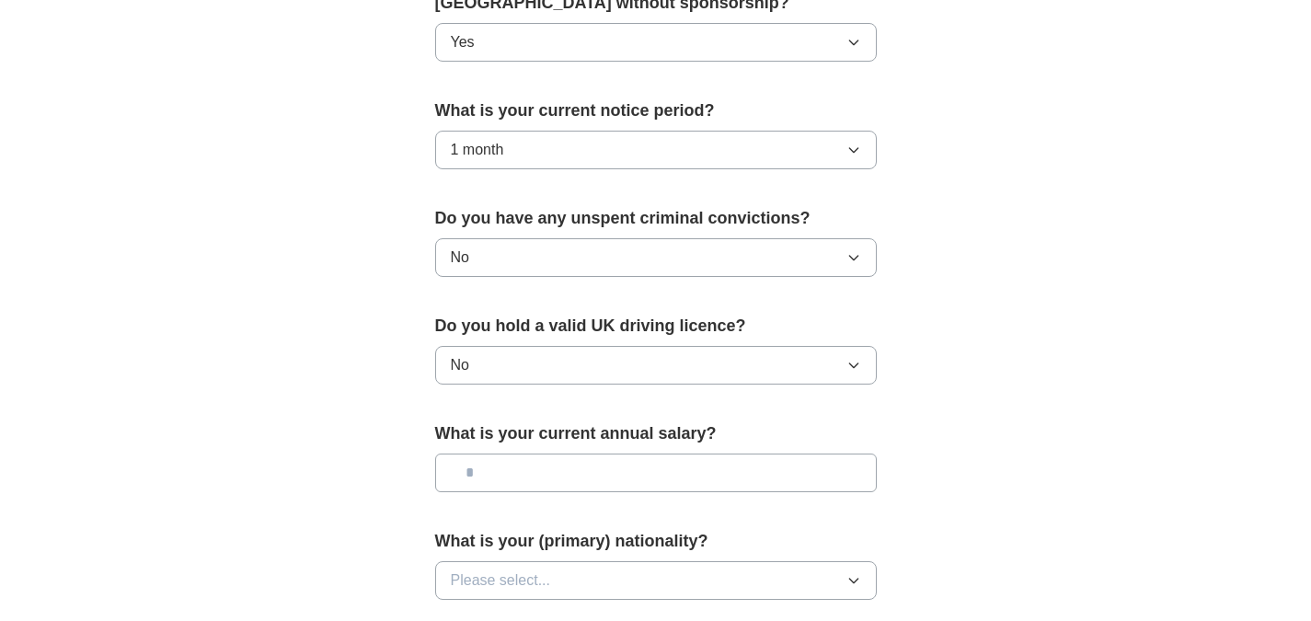
scroll to position [1012, 0]
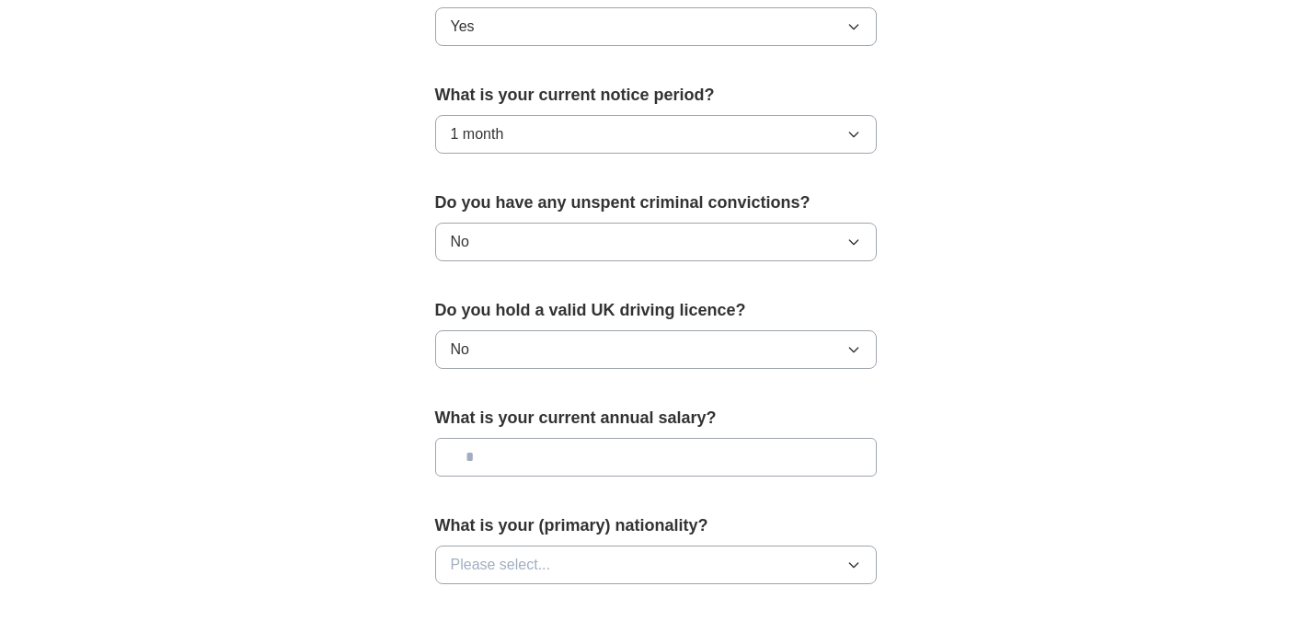
click at [582, 461] on input "text" at bounding box center [656, 457] width 442 height 39
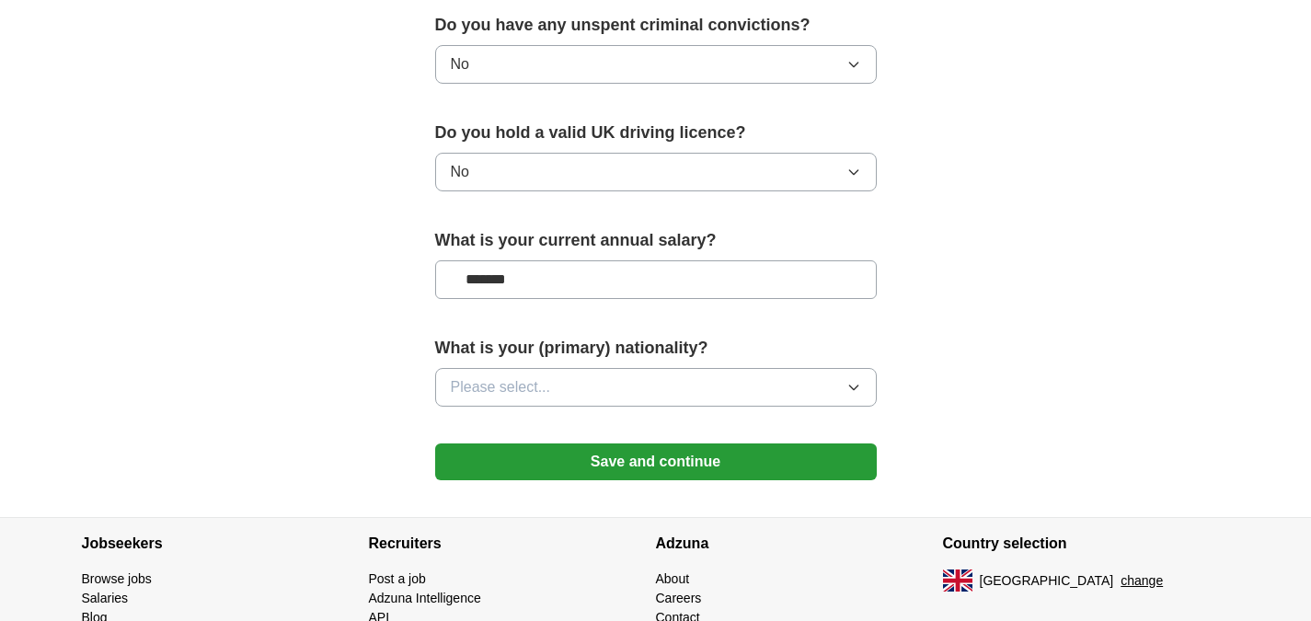
scroll to position [1196, 0]
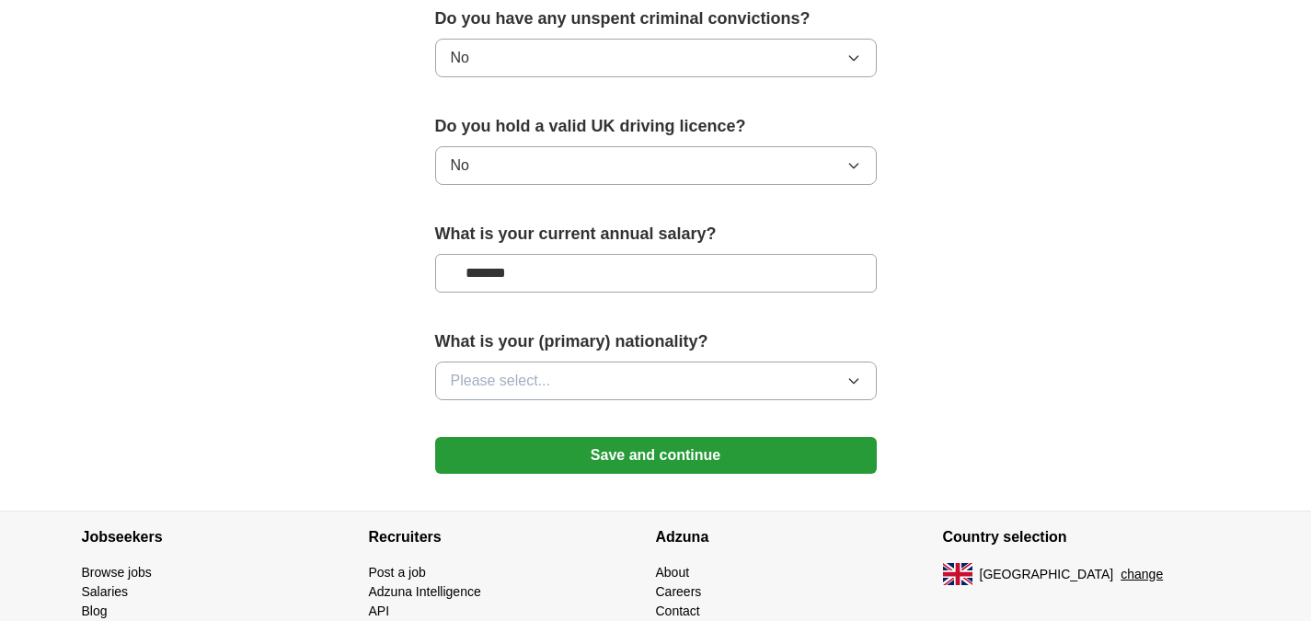
type input "*******"
click at [628, 389] on button "Please select..." at bounding box center [656, 381] width 442 height 39
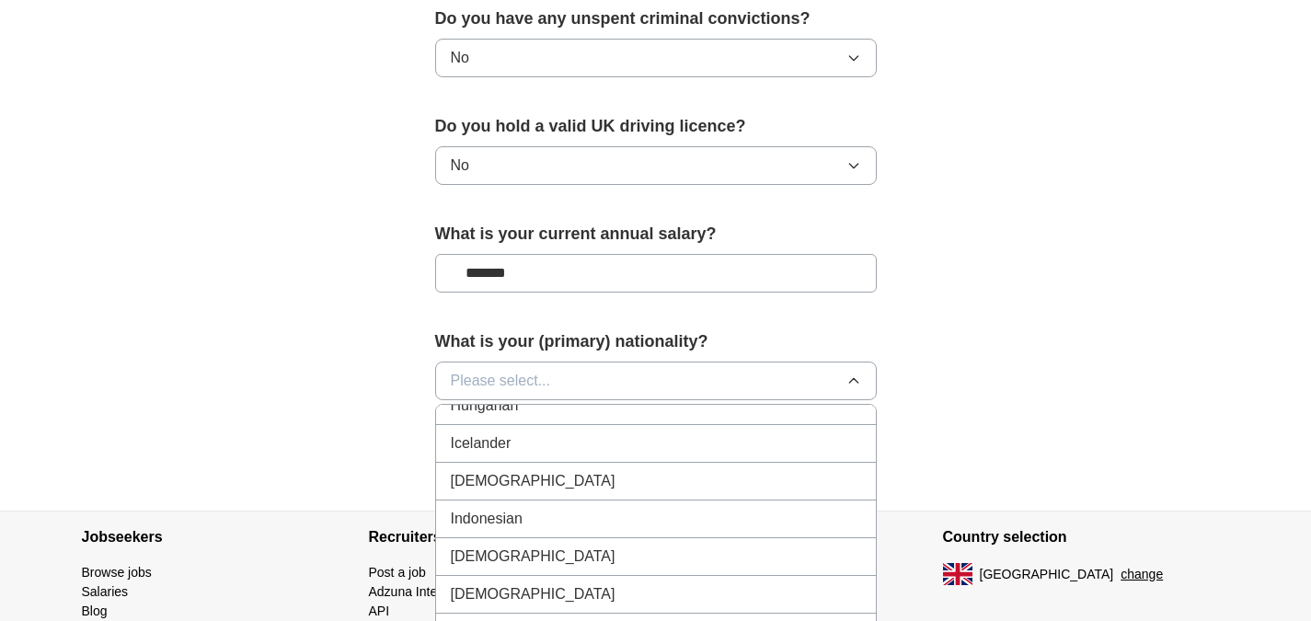
scroll to position [2945, 0]
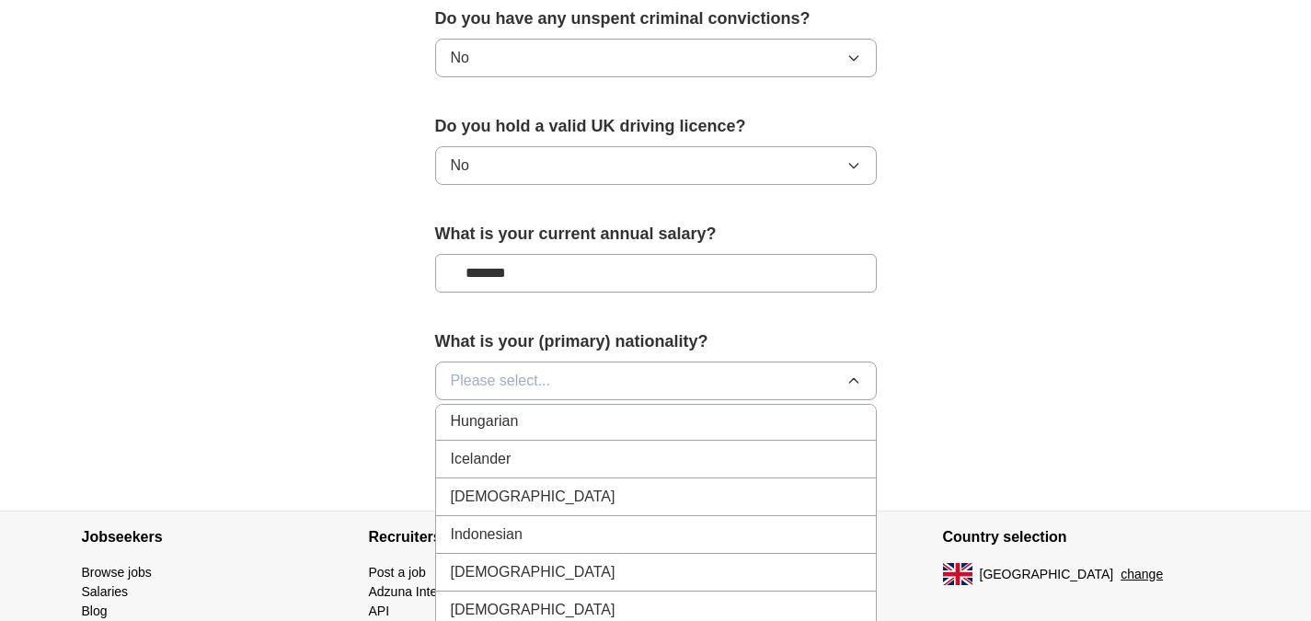
click at [539, 504] on div "[DEMOGRAPHIC_DATA]" at bounding box center [656, 497] width 410 height 22
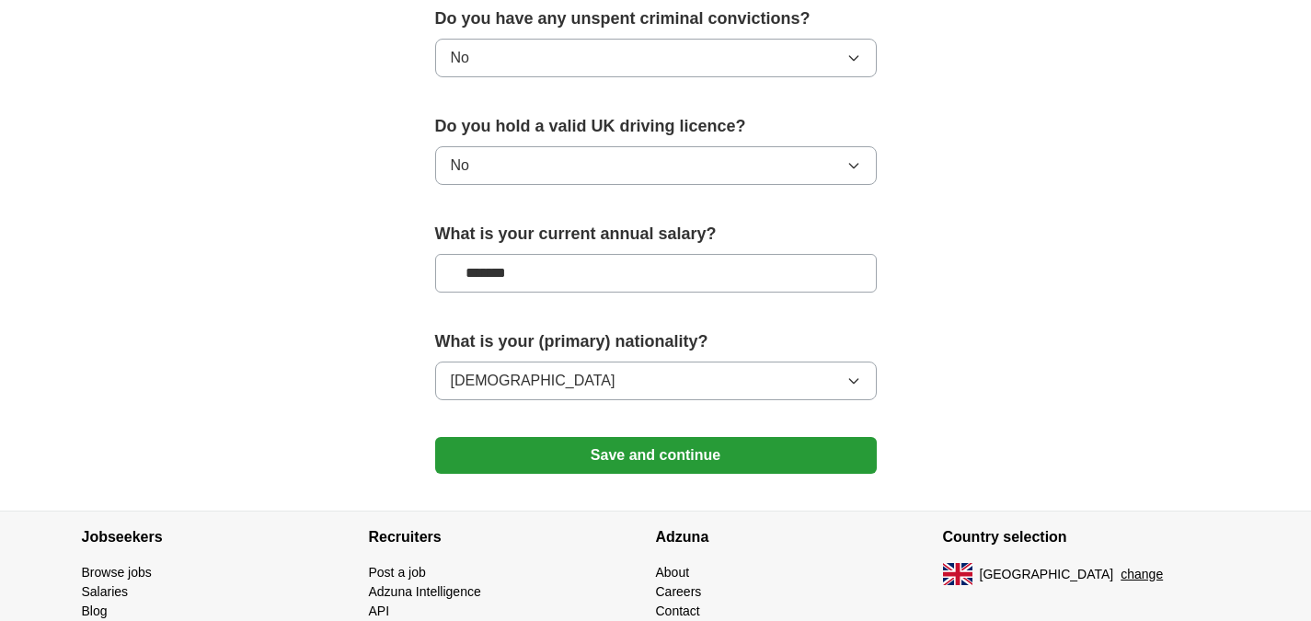
click at [668, 455] on button "Save and continue" at bounding box center [656, 455] width 442 height 37
